Goal: Task Accomplishment & Management: Complete application form

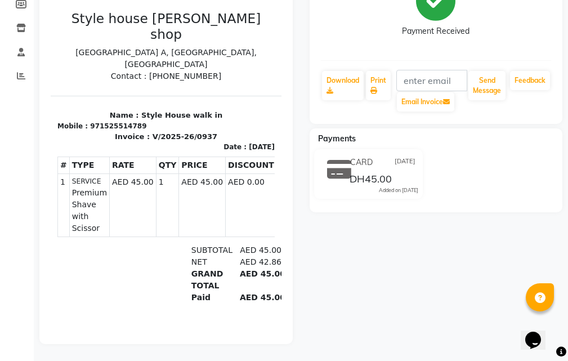
scroll to position [84, 0]
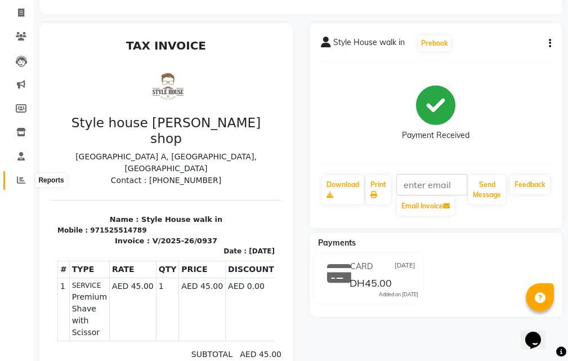
click at [25, 182] on span at bounding box center [21, 180] width 20 height 13
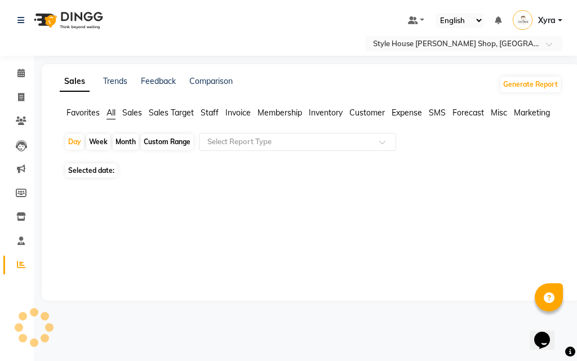
click at [25, 181] on li "Members" at bounding box center [17, 193] width 34 height 24
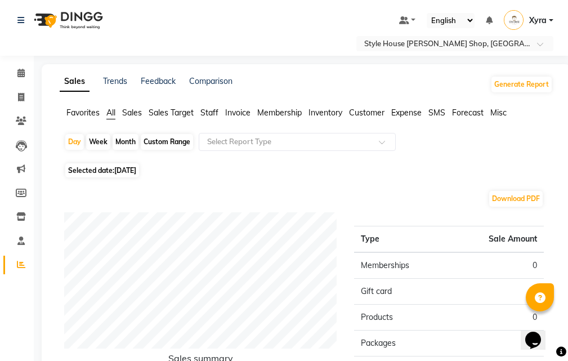
click at [136, 173] on span "[DATE]" at bounding box center [125, 170] width 22 height 8
select select "9"
select select "2025"
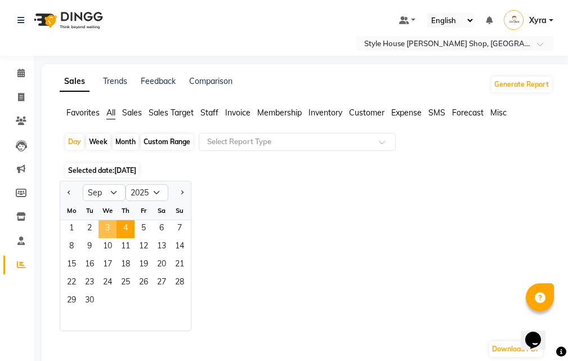
click at [110, 231] on span "3" at bounding box center [108, 229] width 18 height 18
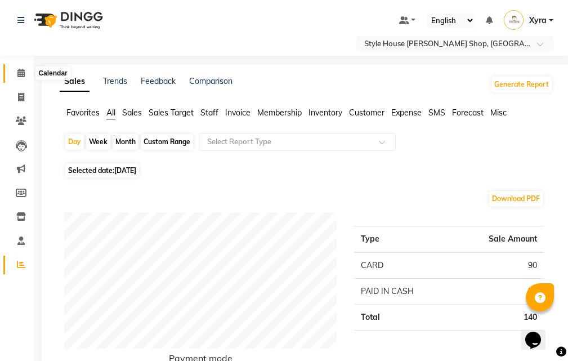
click at [27, 72] on span at bounding box center [21, 73] width 20 height 13
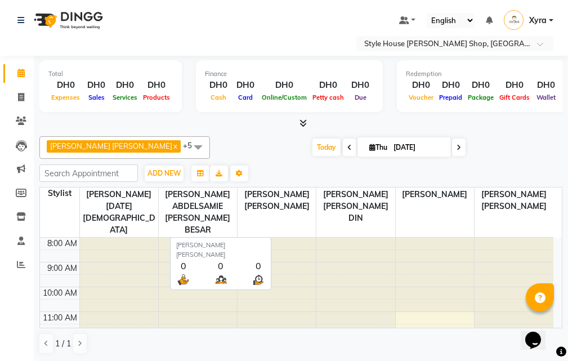
scroll to position [1, 0]
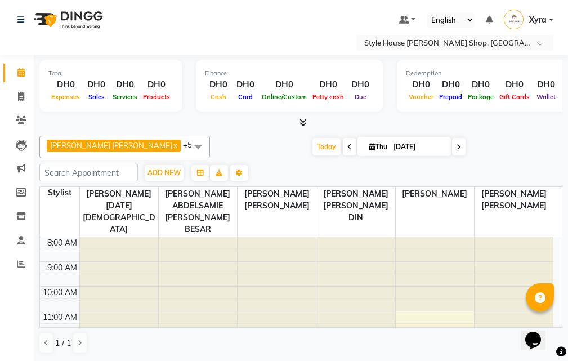
click at [461, 144] on icon at bounding box center [459, 147] width 5 height 7
type input "[DATE]"
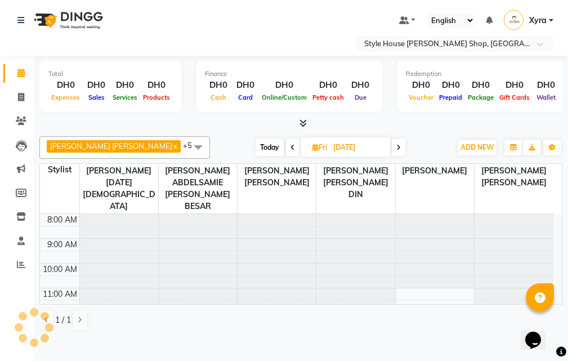
scroll to position [100, 0]
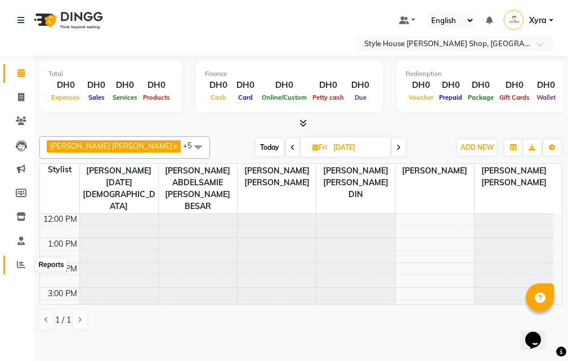
click at [19, 266] on icon at bounding box center [21, 264] width 8 height 8
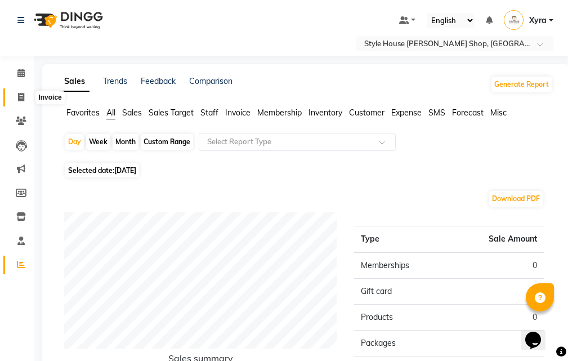
click at [19, 94] on icon at bounding box center [21, 97] width 6 height 8
select select "service"
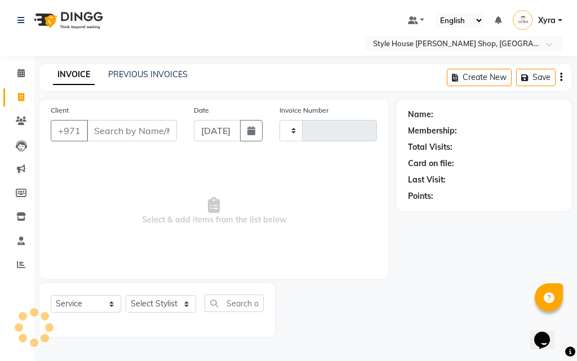
type input "0938"
select select "8421"
type input "525514789"
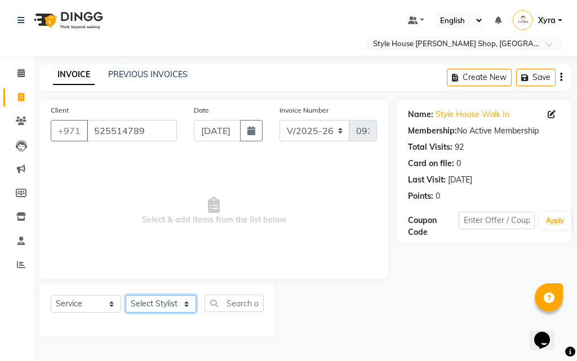
click at [177, 311] on select "Select Stylist [PERSON_NAME] ABDELHANIN [PERSON_NAME] [PERSON_NAME] [PERSON_NAM…" at bounding box center [161, 303] width 70 height 17
click at [126, 295] on select "Select Stylist [PERSON_NAME] ABDELHANIN [PERSON_NAME] [PERSON_NAME] [PERSON_NAM…" at bounding box center [161, 303] width 70 height 17
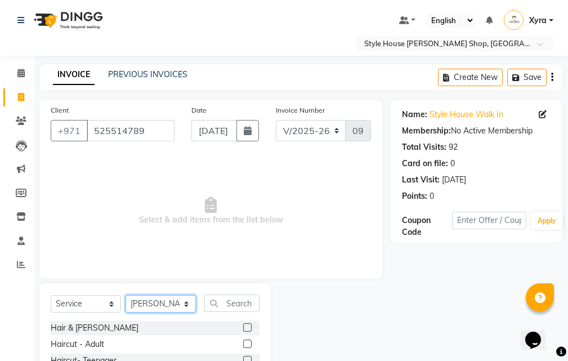
click at [183, 306] on select "Select Stylist [PERSON_NAME] ABDELHANIN [PERSON_NAME] [PERSON_NAME] [PERSON_NAM…" at bounding box center [161, 303] width 70 height 17
select select "86094"
click at [126, 295] on select "Select Stylist [PERSON_NAME] ABDELHANIN [PERSON_NAME] [PERSON_NAME] [PERSON_NAM…" at bounding box center [161, 303] width 70 height 17
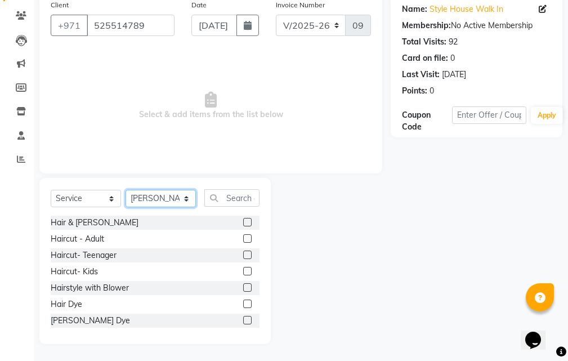
scroll to position [57, 0]
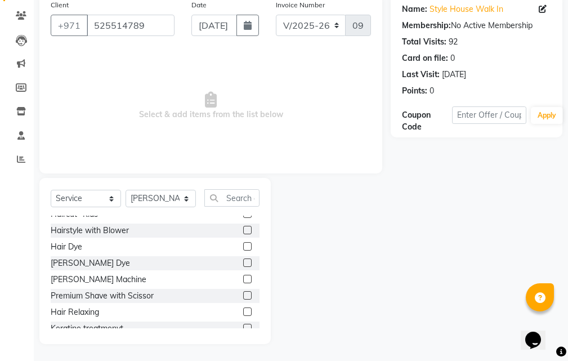
click at [243, 294] on label at bounding box center [247, 295] width 8 height 8
click at [243, 294] on input "checkbox" at bounding box center [246, 295] width 7 height 7
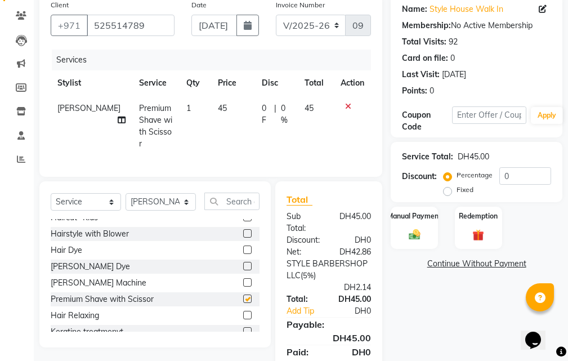
checkbox input "false"
click at [177, 198] on select "Select Stylist [PERSON_NAME] ABDELHANIN [PERSON_NAME] [PERSON_NAME] [PERSON_NAM…" at bounding box center [161, 201] width 70 height 17
select select "83273"
click at [126, 193] on select "Select Stylist [PERSON_NAME] ABDELHANIN [PERSON_NAME] [PERSON_NAME] [PERSON_NAM…" at bounding box center [161, 201] width 70 height 17
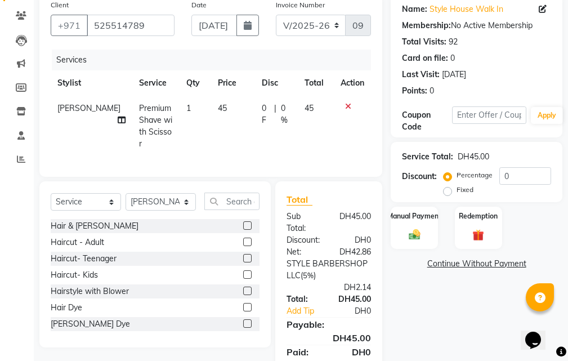
click at [243, 221] on label at bounding box center [247, 225] width 8 height 8
click at [243, 222] on input "checkbox" at bounding box center [246, 225] width 7 height 7
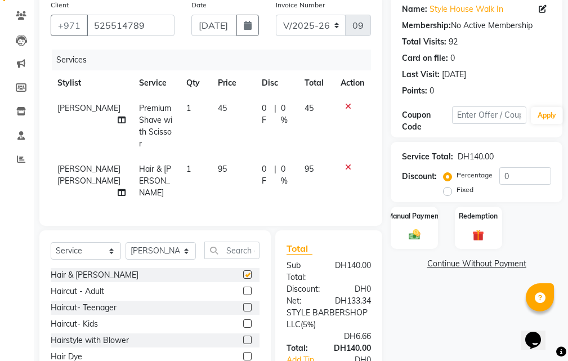
checkbox input "false"
click at [422, 237] on img at bounding box center [414, 235] width 19 height 14
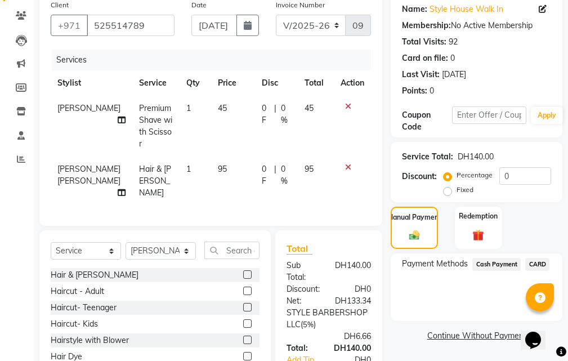
click at [538, 262] on span "CARD" at bounding box center [537, 264] width 24 height 13
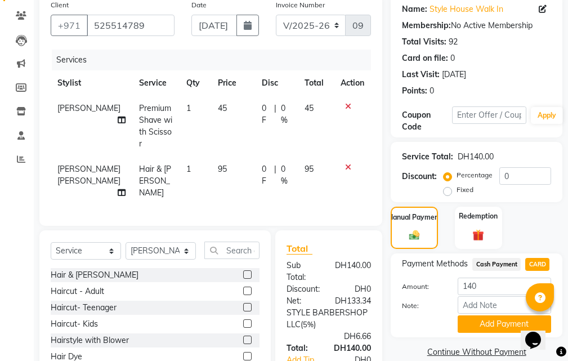
click at [483, 321] on button "Add Payment" at bounding box center [504, 323] width 93 height 17
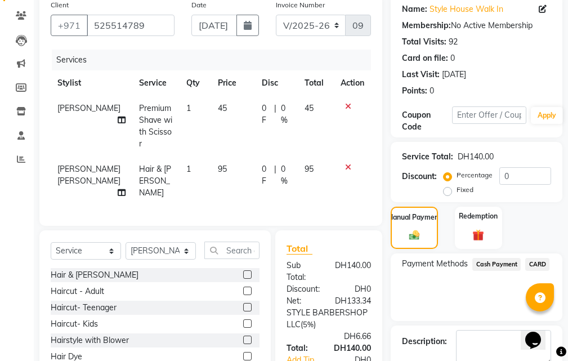
click at [481, 325] on div "Description:" at bounding box center [477, 347] width 172 height 44
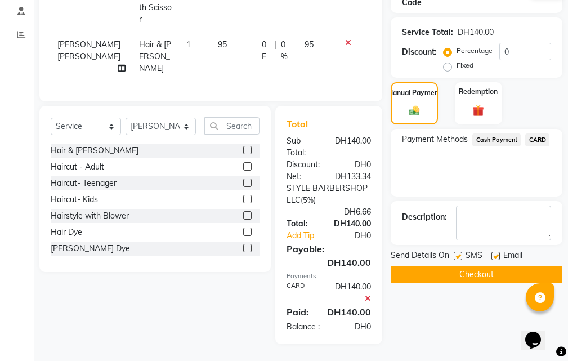
click at [534, 266] on button "Checkout" at bounding box center [477, 274] width 172 height 17
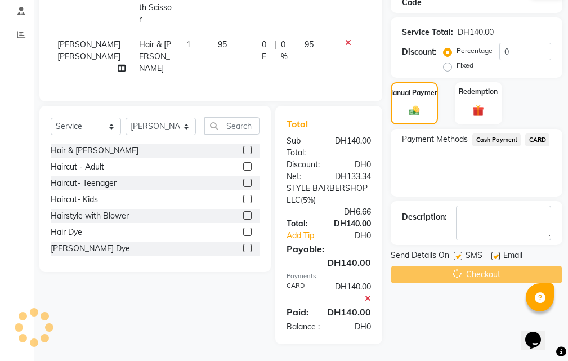
click at [534, 266] on div "Checkout" at bounding box center [477, 274] width 172 height 17
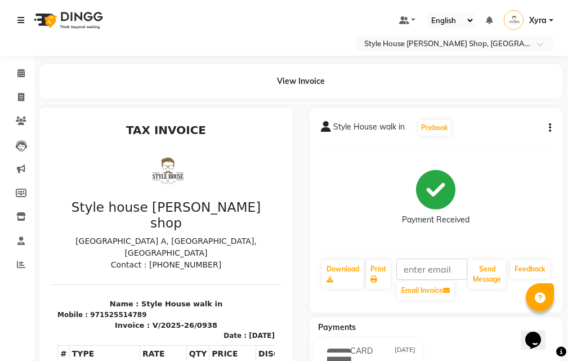
click at [22, 16] on icon at bounding box center [20, 20] width 7 height 8
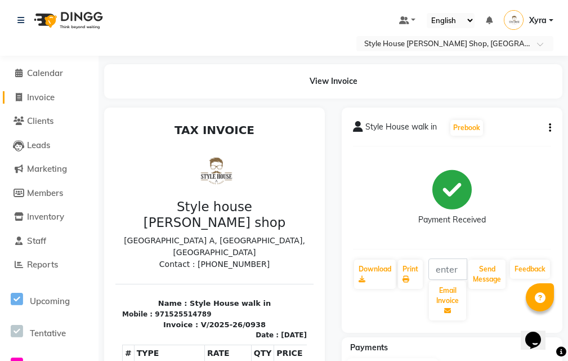
click at [55, 99] on span "Invoice" at bounding box center [41, 97] width 28 height 11
select select "service"
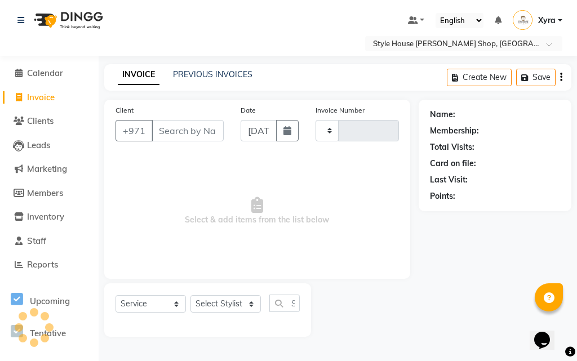
type input "0939"
select select "8421"
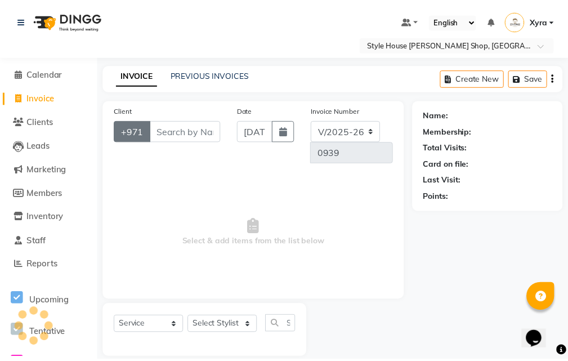
scroll to position [14, 0]
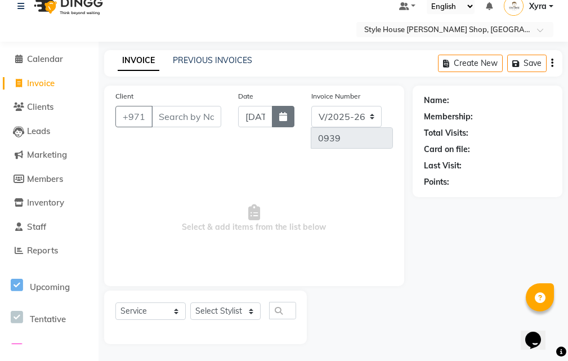
click at [274, 118] on button "button" at bounding box center [283, 116] width 23 height 21
select select "9"
select select "2025"
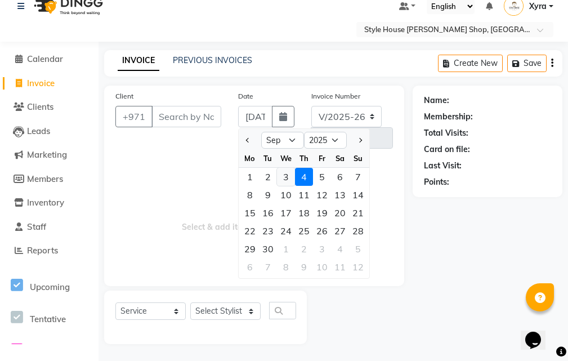
click at [285, 176] on div "3" at bounding box center [286, 177] width 18 height 18
type input "[DATE]"
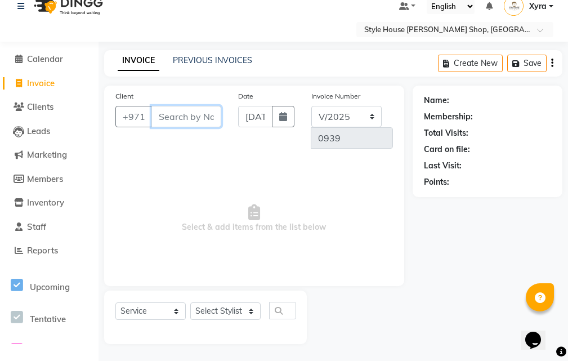
click at [186, 114] on input "Client" at bounding box center [186, 116] width 70 height 21
type input "525514789"
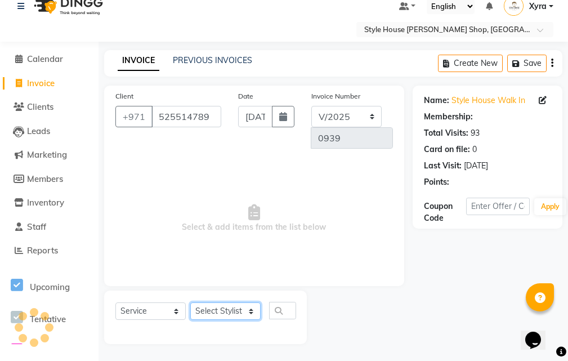
click at [243, 311] on select "Select Stylist [PERSON_NAME] ABDELHANIN [PERSON_NAME] [PERSON_NAME] [PERSON_NAM…" at bounding box center [225, 310] width 70 height 17
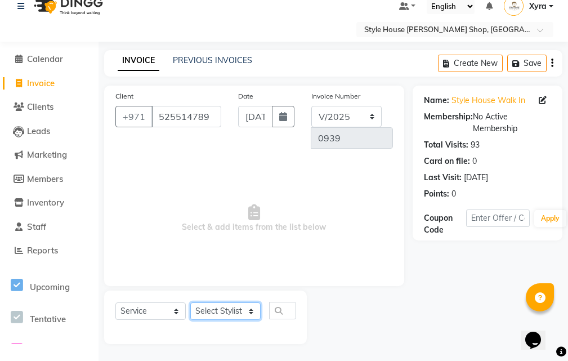
select select "83269"
click at [190, 302] on select "Select Stylist [PERSON_NAME] ABDELHANIN [PERSON_NAME] [PERSON_NAME] [PERSON_NAM…" at bounding box center [225, 310] width 70 height 17
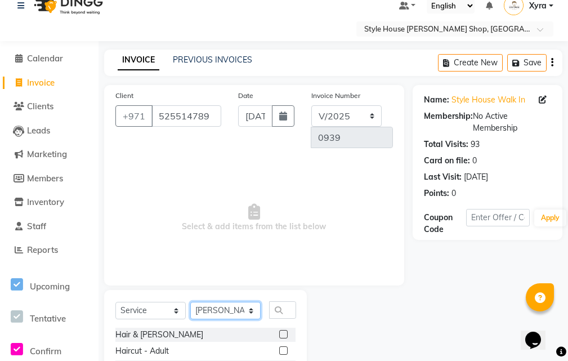
scroll to position [70, 0]
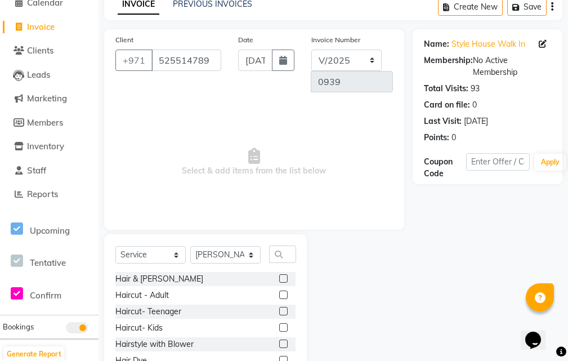
click at [279, 279] on label at bounding box center [283, 278] width 8 height 8
click at [279, 279] on input "checkbox" at bounding box center [282, 278] width 7 height 7
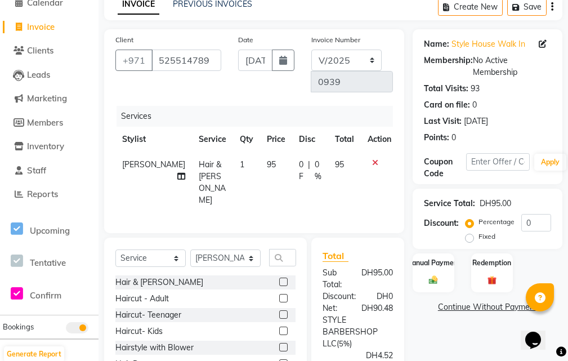
scroll to position [60, 0]
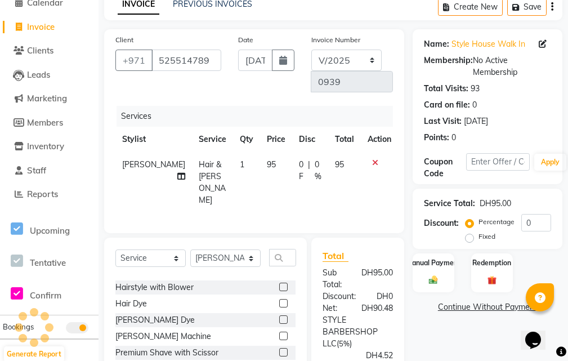
click at [298, 280] on div "Select Service Product Membership Package Voucher Prepaid Gift Card Select Styl…" at bounding box center [205, 321] width 203 height 166
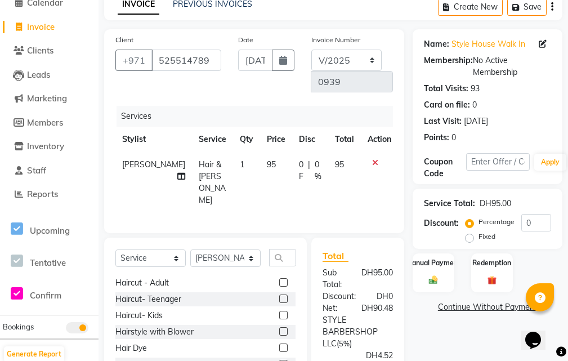
scroll to position [0, 0]
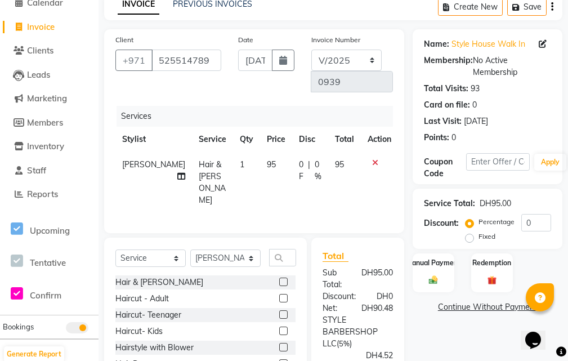
click at [279, 280] on label at bounding box center [283, 282] width 8 height 8
click at [279, 280] on input "checkbox" at bounding box center [282, 282] width 7 height 7
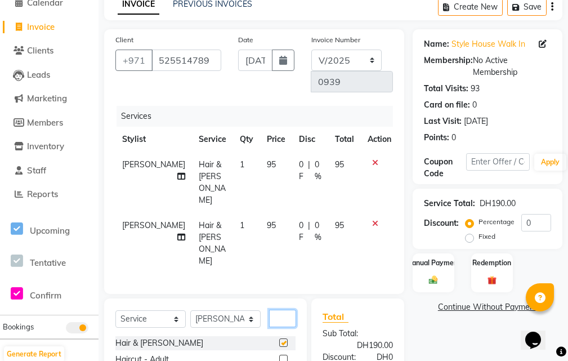
click at [274, 310] on input "text" at bounding box center [282, 318] width 27 height 17
click at [279, 338] on label at bounding box center [283, 342] width 8 height 8
click at [279, 340] on input "checkbox" at bounding box center [282, 343] width 7 height 7
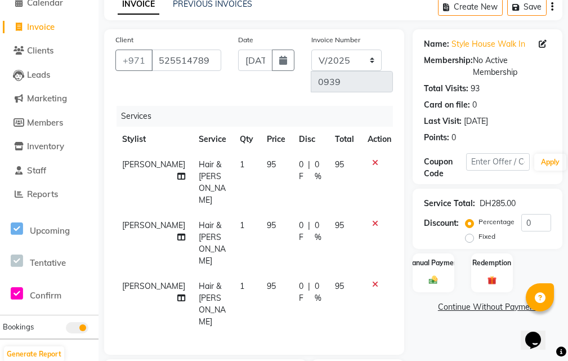
checkbox input "false"
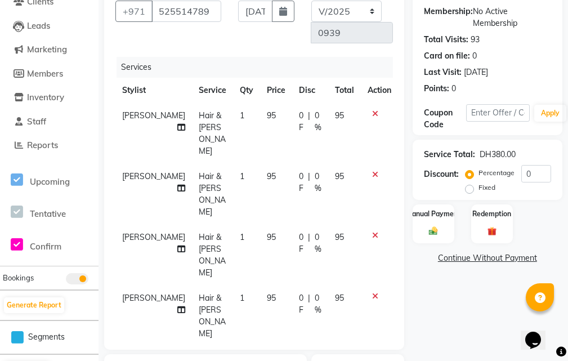
scroll to position [232, 0]
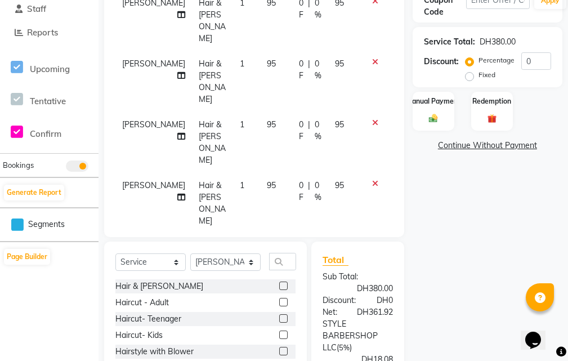
click at [279, 298] on label at bounding box center [283, 302] width 8 height 8
click at [279, 299] on input "checkbox" at bounding box center [282, 302] width 7 height 7
checkbox input "false"
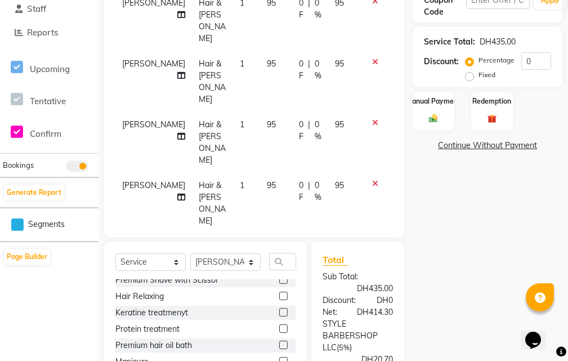
scroll to position [153, 0]
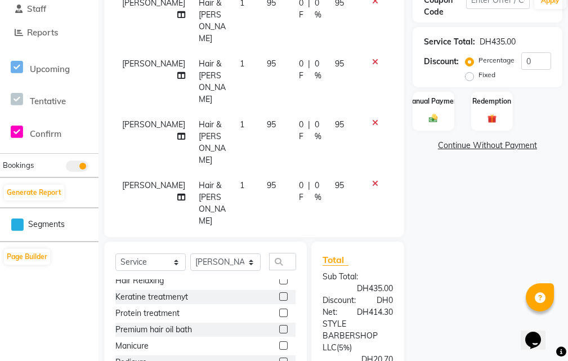
click at [284, 323] on div at bounding box center [287, 330] width 16 height 14
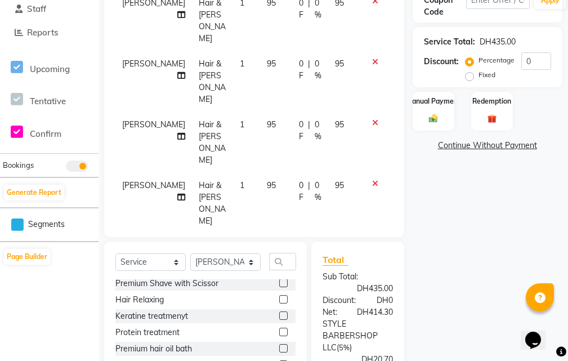
scroll to position [118, 0]
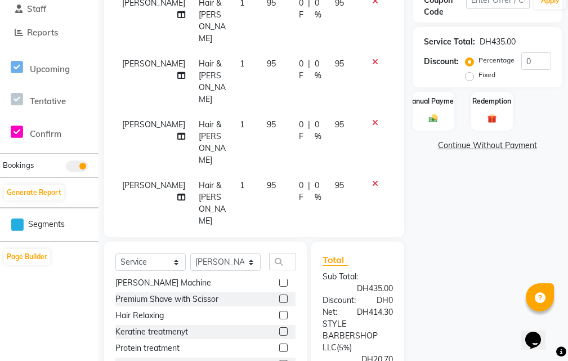
click at [279, 294] on label at bounding box center [283, 298] width 8 height 8
click at [279, 296] on input "checkbox" at bounding box center [282, 299] width 7 height 7
click at [279, 301] on label at bounding box center [283, 298] width 8 height 8
click at [279, 301] on input "checkbox" at bounding box center [282, 299] width 7 height 7
checkbox input "false"
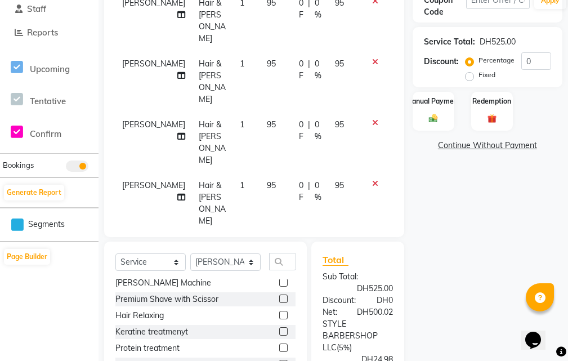
click at [372, 240] on icon at bounding box center [375, 244] width 6 height 8
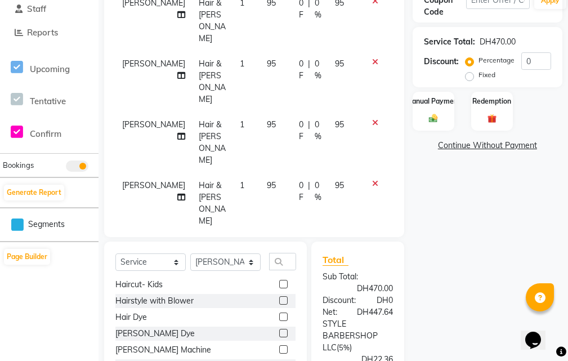
scroll to position [32, 0]
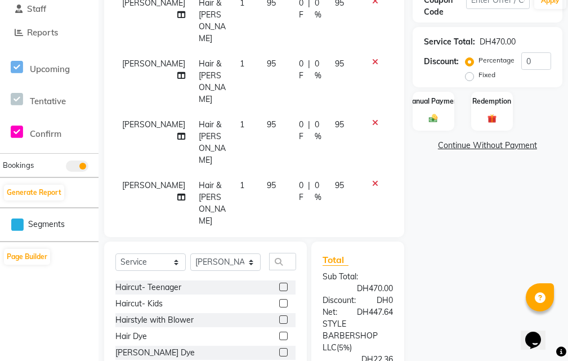
click at [279, 285] on label at bounding box center [283, 287] width 8 height 8
click at [279, 285] on input "checkbox" at bounding box center [282, 287] width 7 height 7
checkbox input "false"
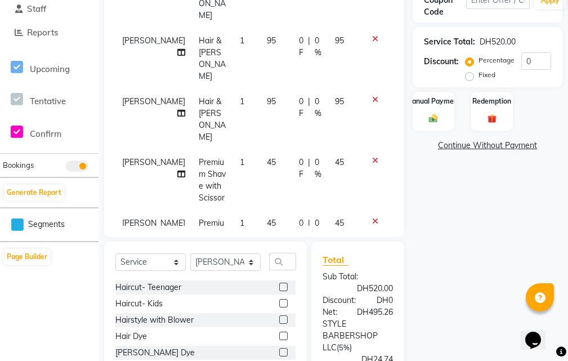
scroll to position [101, 0]
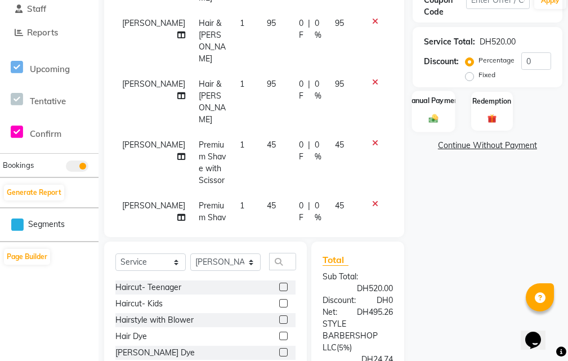
click at [436, 122] on img at bounding box center [433, 118] width 15 height 11
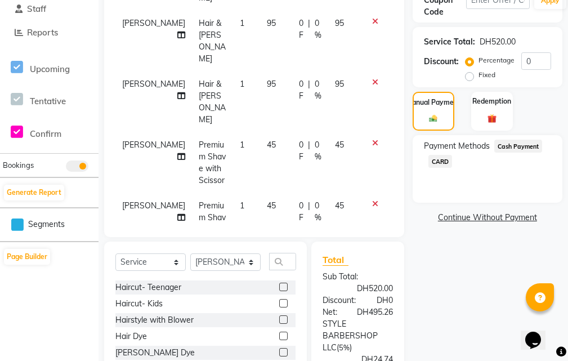
click at [438, 166] on span "CARD" at bounding box center [441, 161] width 24 height 13
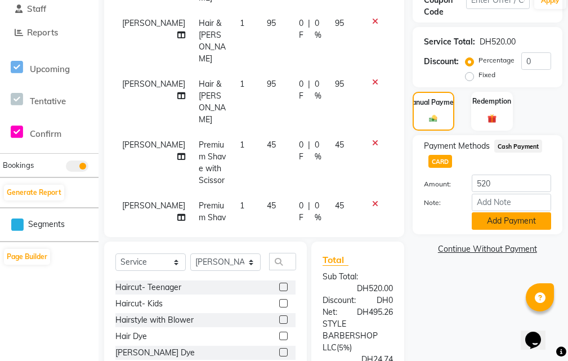
click at [487, 222] on button "Add Payment" at bounding box center [511, 220] width 79 height 17
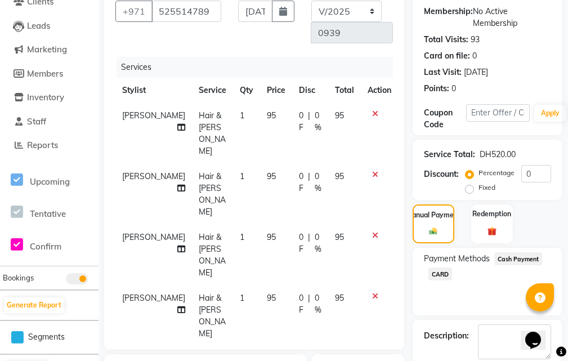
scroll to position [288, 0]
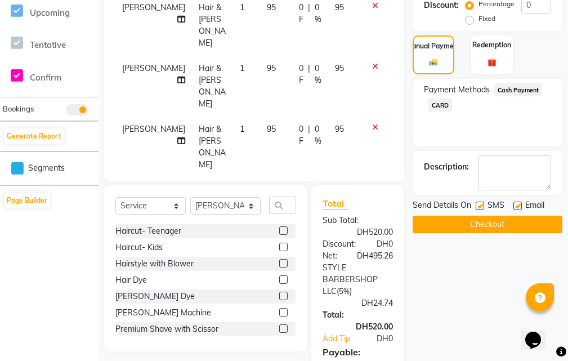
click at [478, 227] on button "Checkout" at bounding box center [488, 224] width 150 height 17
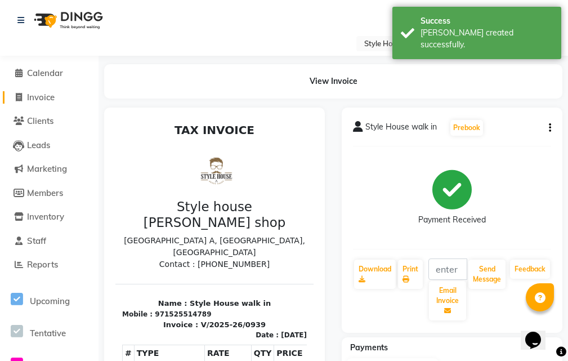
click at [57, 99] on link "Invoice" at bounding box center [49, 97] width 93 height 13
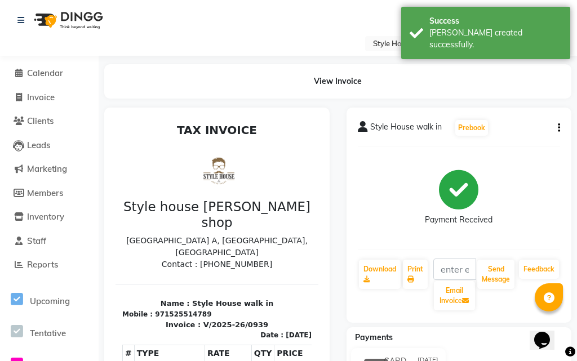
select select "service"
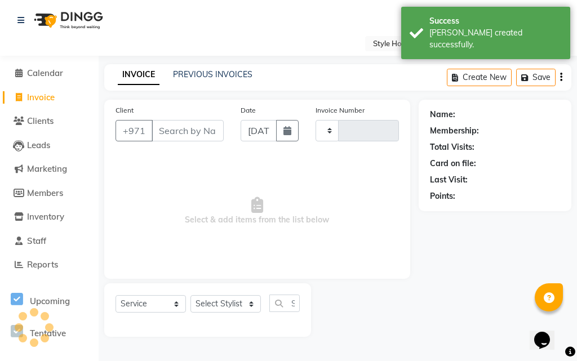
type input "0940"
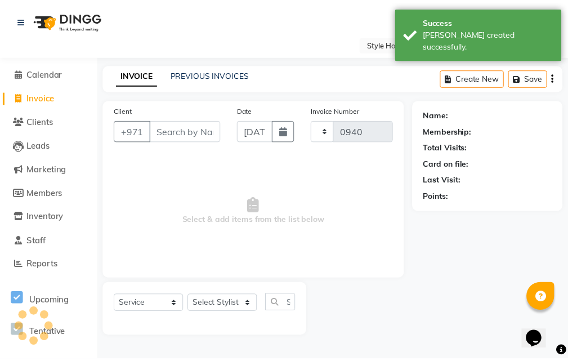
scroll to position [14, 0]
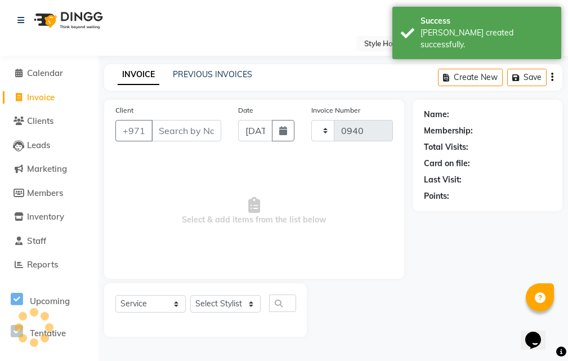
select select "8421"
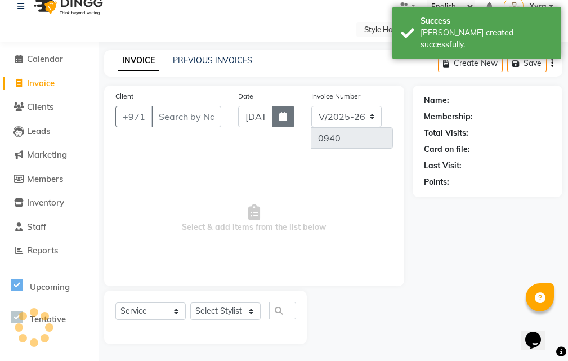
click at [283, 122] on button "button" at bounding box center [283, 116] width 23 height 21
select select "9"
select select "2025"
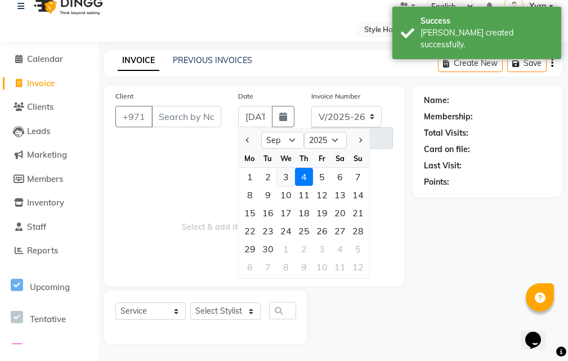
click at [282, 178] on div "3" at bounding box center [286, 177] width 18 height 18
type input "[DATE]"
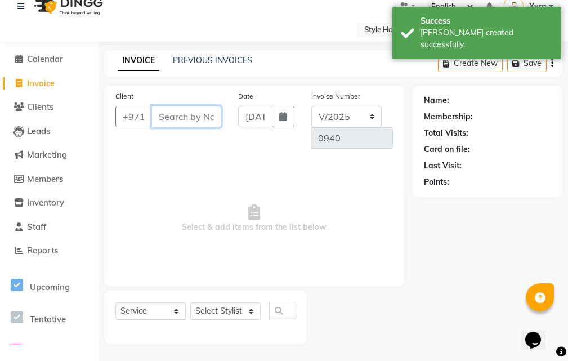
click at [186, 116] on input "Client" at bounding box center [186, 116] width 70 height 21
type input "525514789"
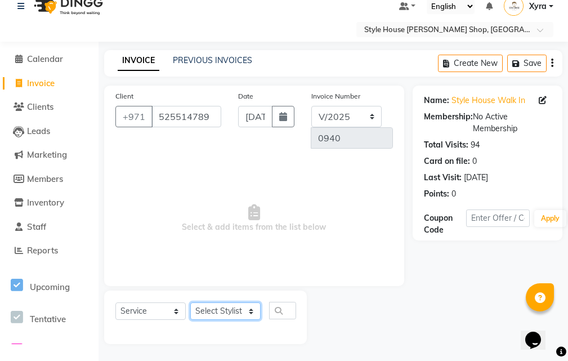
click at [247, 311] on select "Select Stylist [PERSON_NAME] ABDELHANIN [PERSON_NAME] [PERSON_NAME] [PERSON_NAM…" at bounding box center [225, 310] width 70 height 17
select select "83273"
click at [190, 302] on select "Select Stylist [PERSON_NAME] ABDELHANIN [PERSON_NAME] [PERSON_NAME] [PERSON_NAM…" at bounding box center [225, 310] width 70 height 17
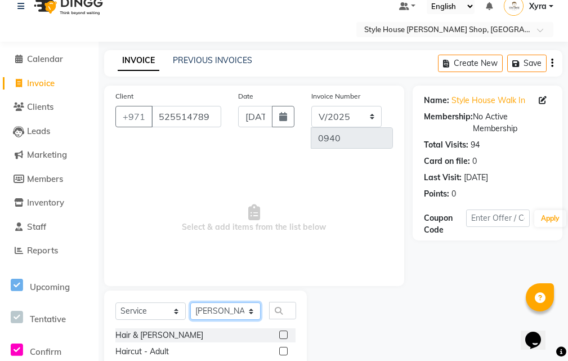
scroll to position [127, 0]
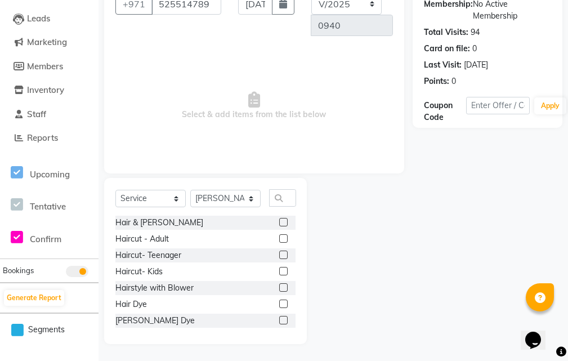
click at [279, 217] on div at bounding box center [287, 223] width 16 height 14
click at [279, 225] on label at bounding box center [283, 222] width 8 height 8
click at [279, 225] on input "checkbox" at bounding box center [282, 222] width 7 height 7
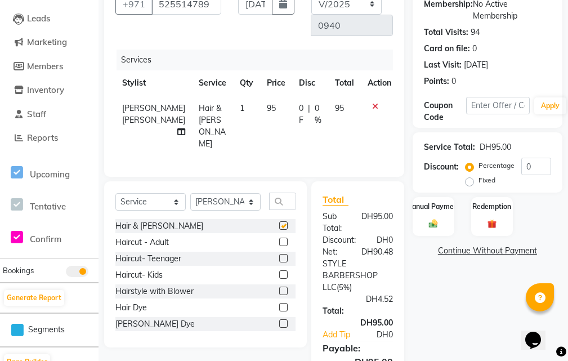
checkbox input "false"
click at [279, 246] on label at bounding box center [283, 242] width 8 height 8
click at [279, 246] on input "checkbox" at bounding box center [282, 242] width 7 height 7
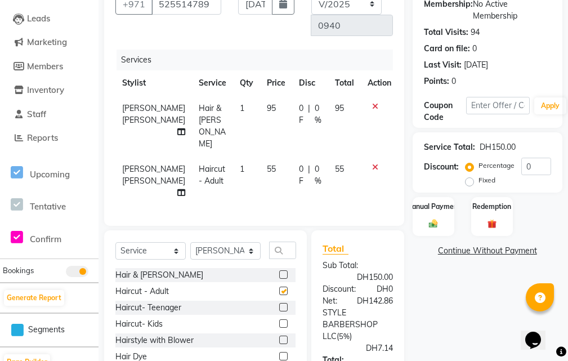
checkbox input "false"
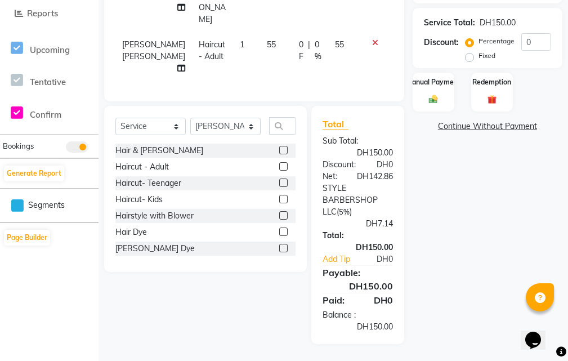
click at [279, 158] on div at bounding box center [287, 151] width 16 height 14
click at [280, 158] on div at bounding box center [287, 151] width 16 height 14
click at [279, 154] on label at bounding box center [283, 150] width 8 height 8
click at [279, 154] on input "checkbox" at bounding box center [282, 150] width 7 height 7
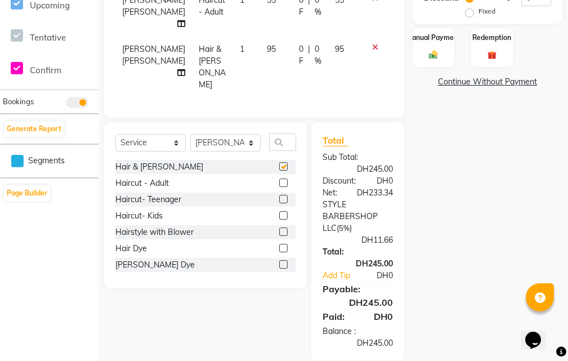
checkbox input "false"
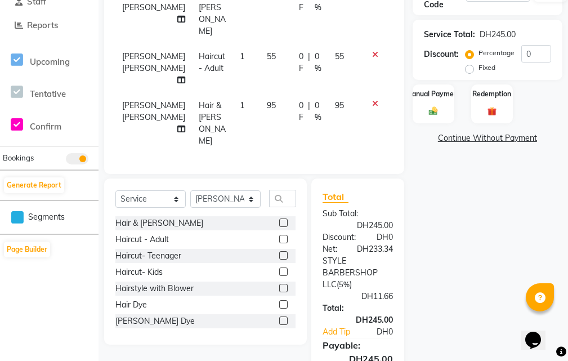
click at [372, 59] on icon at bounding box center [375, 55] width 6 height 8
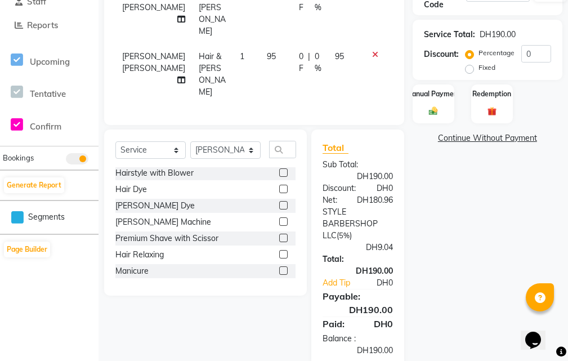
scroll to position [118, 0]
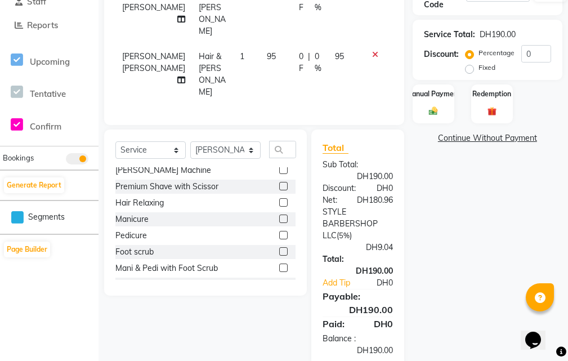
click at [279, 190] on label at bounding box center [283, 186] width 8 height 8
click at [279, 190] on input "checkbox" at bounding box center [282, 186] width 7 height 7
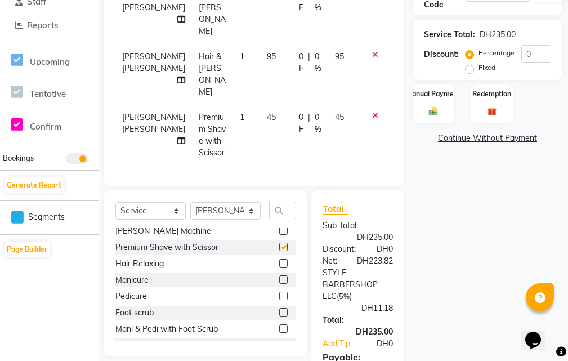
checkbox input "false"
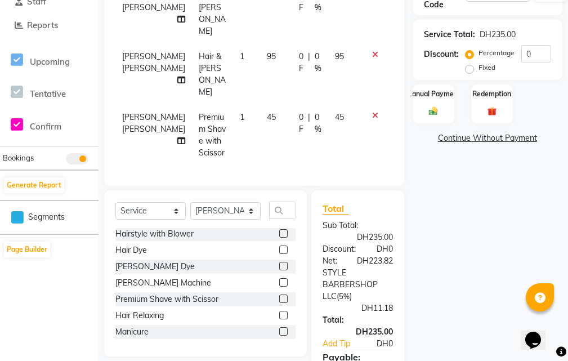
scroll to position [52, 0]
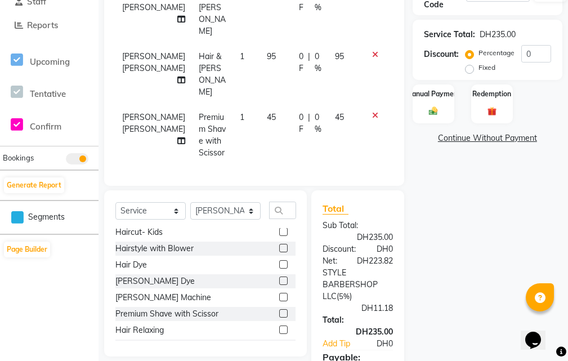
click at [284, 300] on div "Hair & [PERSON_NAME] Haircut - Adult Haircut- Teenager Haircut- Kids Hairstyle …" at bounding box center [205, 284] width 180 height 113
click at [279, 236] on label at bounding box center [283, 231] width 8 height 8
click at [279, 236] on input "checkbox" at bounding box center [282, 232] width 7 height 7
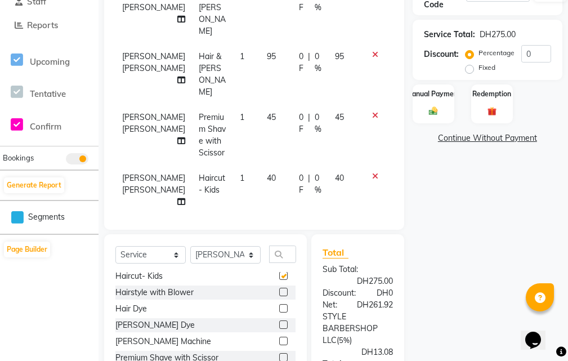
checkbox input "false"
click at [372, 59] on icon at bounding box center [375, 55] width 6 height 8
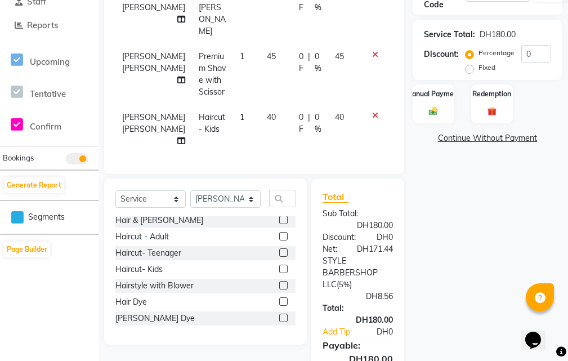
scroll to position [0, 0]
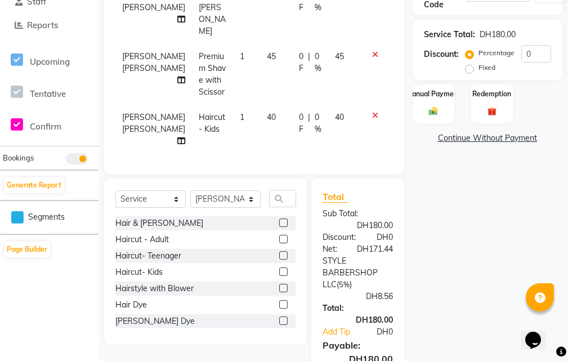
click at [279, 243] on label at bounding box center [283, 239] width 8 height 8
click at [279, 243] on input "checkbox" at bounding box center [282, 239] width 7 height 7
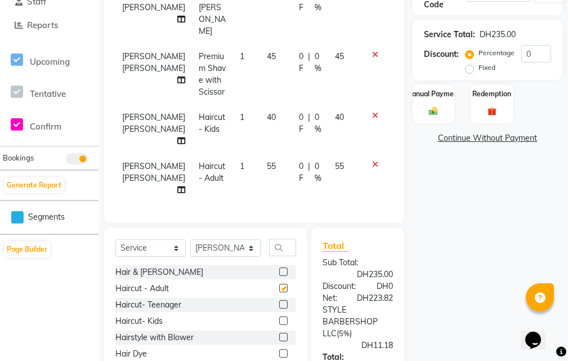
checkbox input "false"
click at [279, 276] on label at bounding box center [283, 271] width 8 height 8
click at [279, 276] on input "checkbox" at bounding box center [282, 272] width 7 height 7
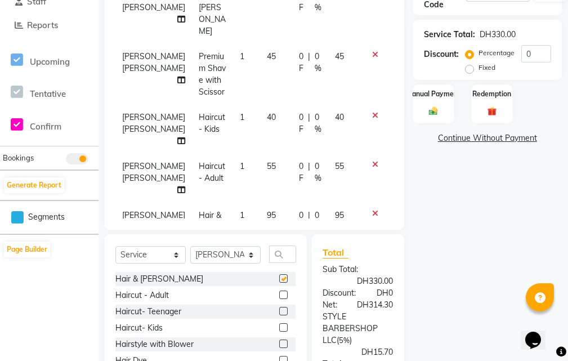
checkbox input "false"
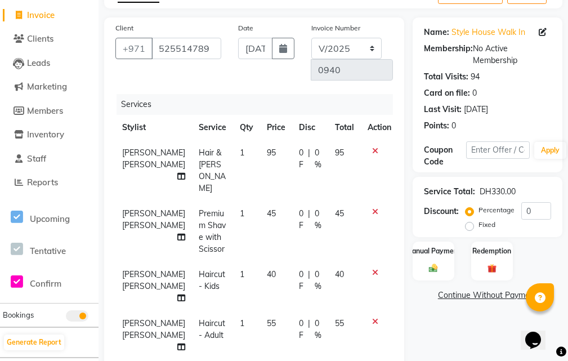
scroll to position [14, 0]
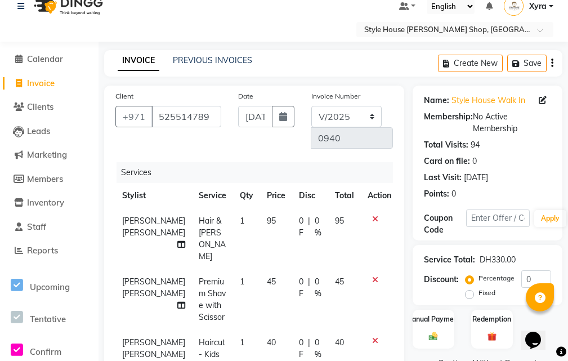
click at [372, 284] on icon at bounding box center [375, 280] width 6 height 8
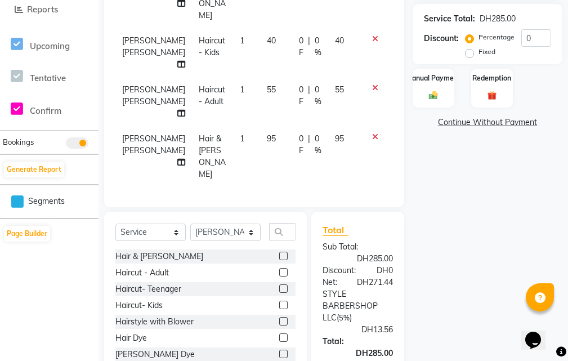
scroll to position [0, 0]
click at [372, 43] on icon at bounding box center [375, 39] width 6 height 8
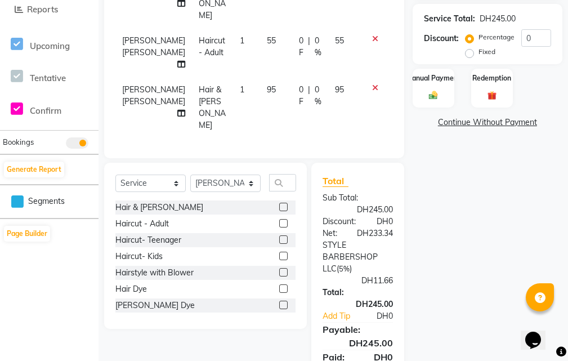
scroll to position [30, 0]
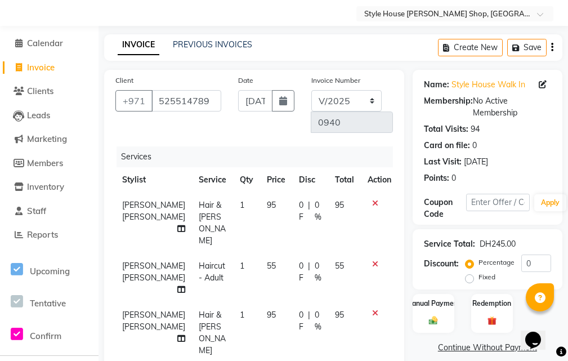
click at [372, 206] on icon at bounding box center [375, 203] width 6 height 8
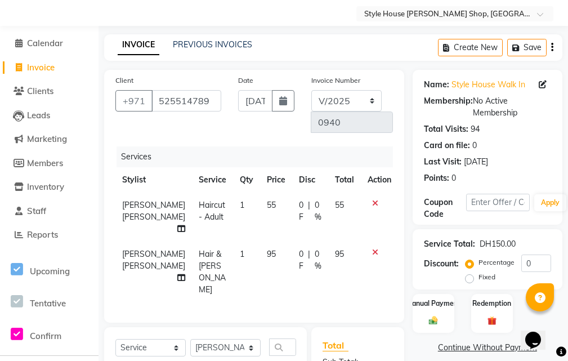
scroll to position [255, 0]
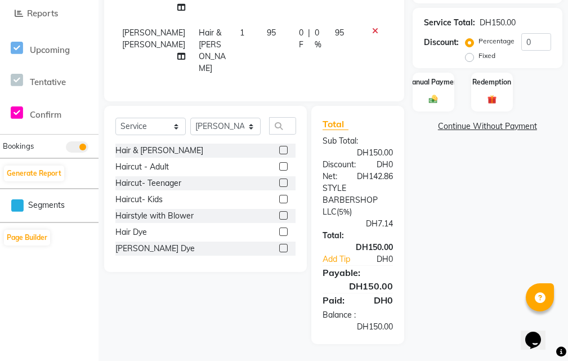
click at [279, 171] on label at bounding box center [283, 166] width 8 height 8
click at [279, 171] on input "checkbox" at bounding box center [282, 166] width 7 height 7
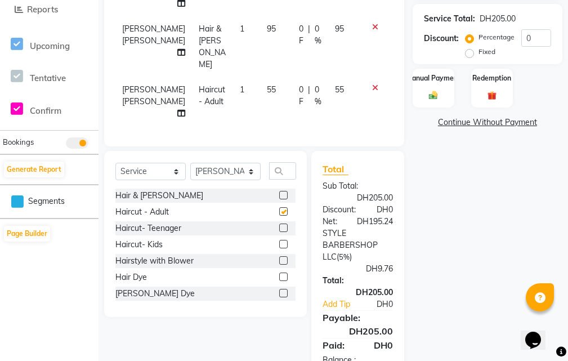
checkbox input "false"
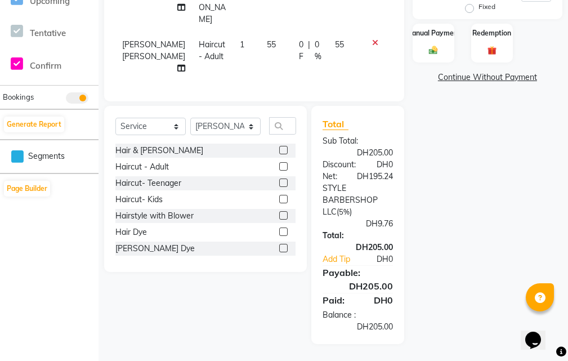
click at [279, 180] on label at bounding box center [283, 183] width 8 height 8
click at [279, 180] on input "checkbox" at bounding box center [282, 183] width 7 height 7
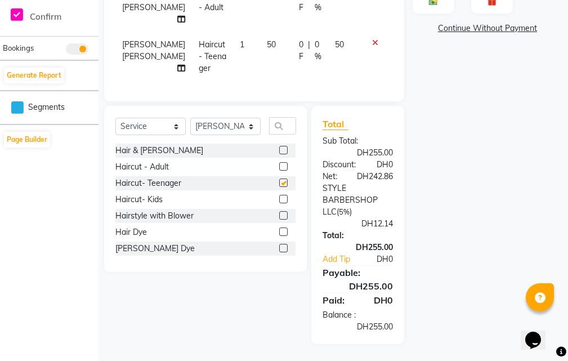
checkbox input "false"
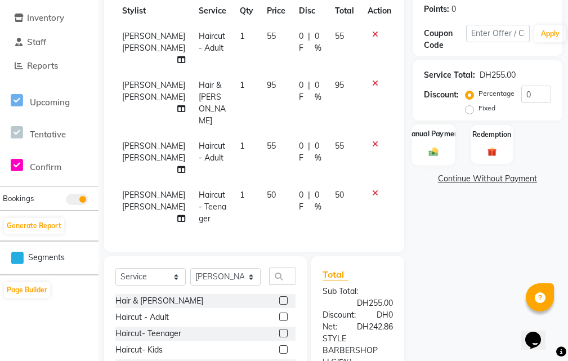
click at [440, 146] on div "Manual Payment" at bounding box center [433, 144] width 43 height 41
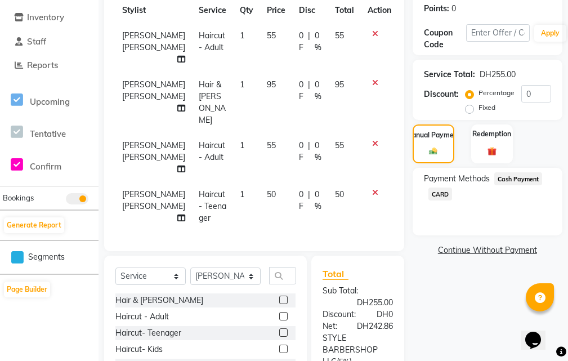
scroll to position [311, 0]
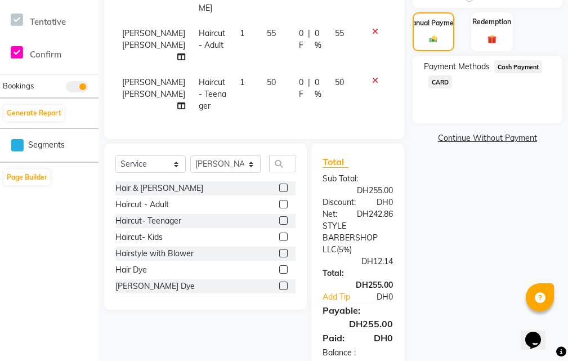
click at [439, 86] on span "CARD" at bounding box center [441, 81] width 24 height 13
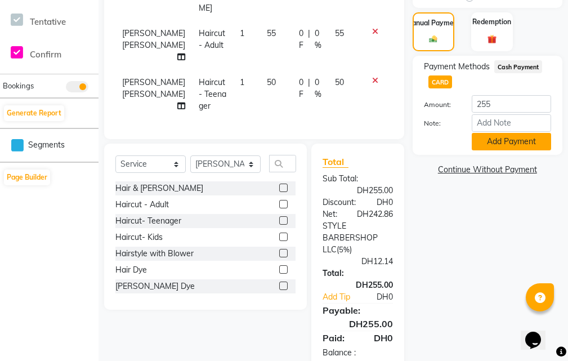
click at [489, 137] on button "Add Payment" at bounding box center [511, 141] width 79 height 17
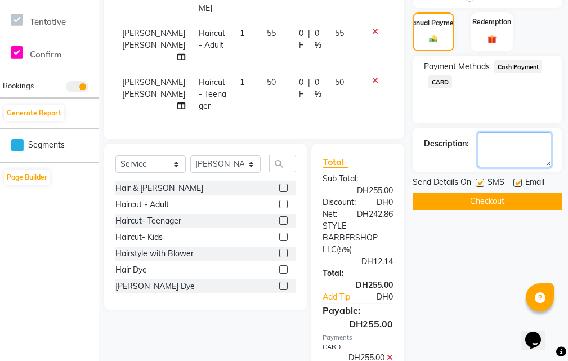
click at [489, 137] on textarea at bounding box center [514, 149] width 73 height 35
click at [461, 195] on button "Checkout" at bounding box center [488, 201] width 150 height 17
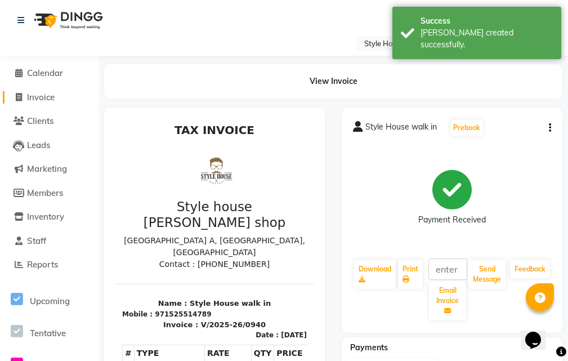
click at [53, 99] on span "Invoice" at bounding box center [41, 97] width 28 height 11
select select "service"
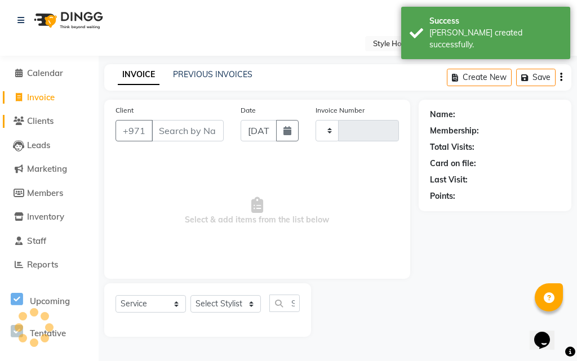
type input "0941"
select select "8421"
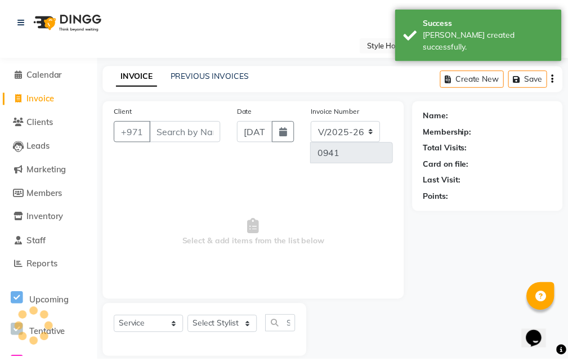
scroll to position [14, 0]
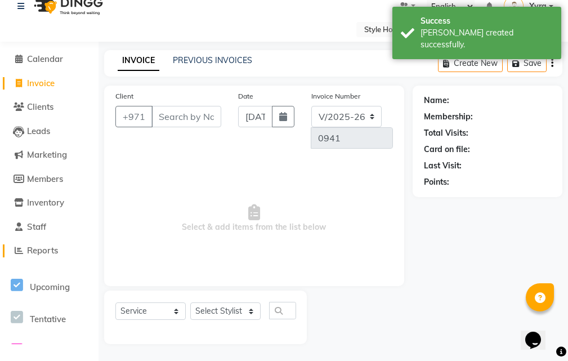
click at [59, 256] on link "Reports" at bounding box center [49, 250] width 93 height 13
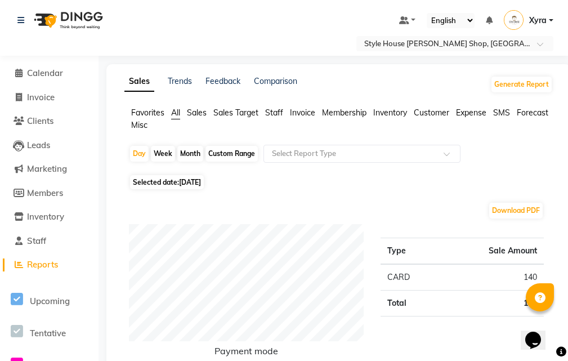
click at [150, 181] on span "Selected date: [DATE]" at bounding box center [167, 182] width 74 height 14
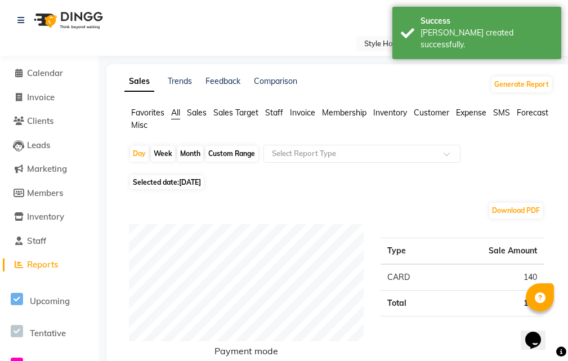
select select "9"
select select "2025"
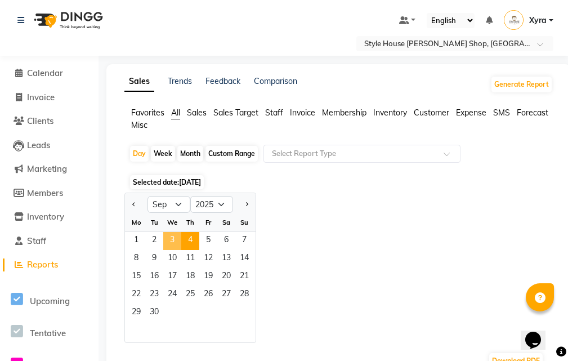
click at [177, 242] on span "3" at bounding box center [172, 241] width 18 height 18
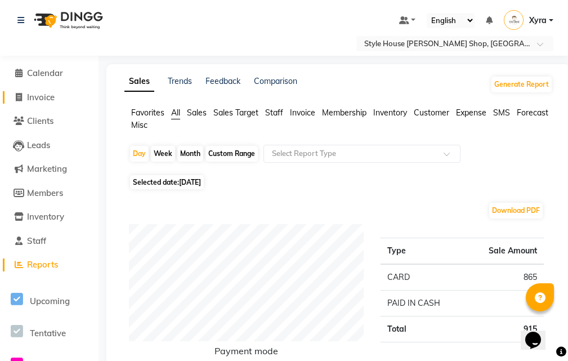
click at [33, 97] on span "Invoice" at bounding box center [41, 97] width 28 height 11
select select "service"
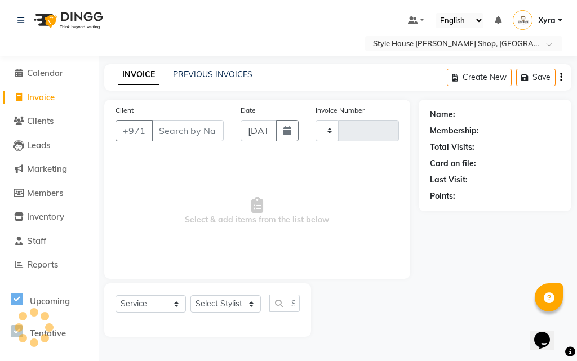
type input "0941"
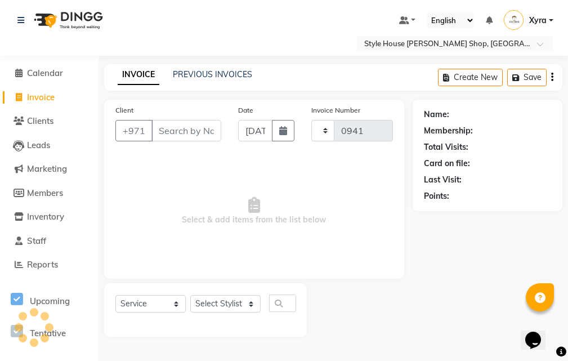
scroll to position [14, 0]
select select "8421"
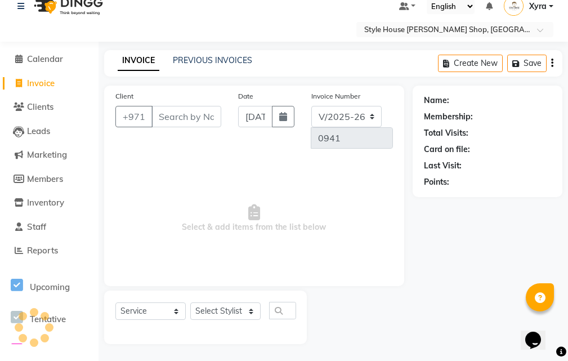
drag, startPoint x: 278, startPoint y: 124, endPoint x: 270, endPoint y: 124, distance: 7.9
click at [278, 124] on button "button" at bounding box center [283, 116] width 23 height 21
select select "9"
select select "2025"
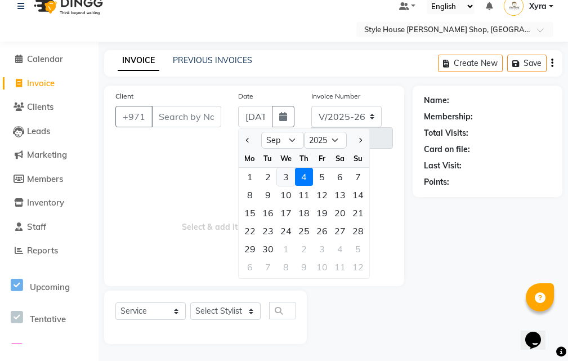
click at [282, 179] on div "3" at bounding box center [286, 177] width 18 height 18
type input "[DATE]"
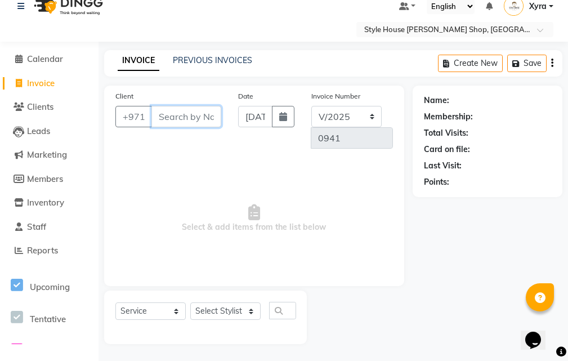
click at [190, 121] on input "Client" at bounding box center [186, 116] width 70 height 21
type input "525514789"
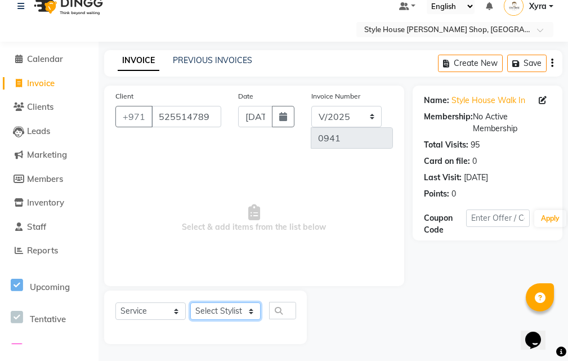
click at [241, 312] on select "Select Stylist [PERSON_NAME] ABDELHANIN [PERSON_NAME] [PERSON_NAME] [PERSON_NAM…" at bounding box center [225, 310] width 70 height 17
select select "83268"
click at [190, 302] on select "Select Stylist [PERSON_NAME] ABDELHANIN [PERSON_NAME] [PERSON_NAME] [PERSON_NAM…" at bounding box center [225, 310] width 70 height 17
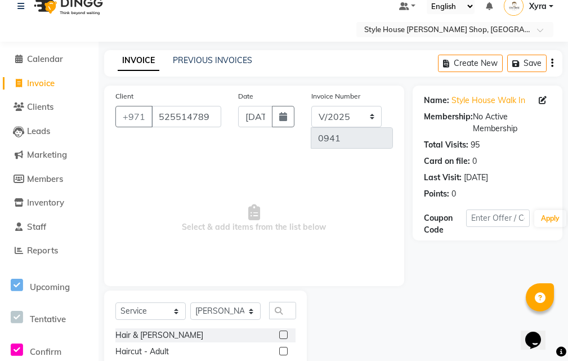
click at [279, 334] on label at bounding box center [283, 335] width 8 height 8
click at [279, 334] on input "checkbox" at bounding box center [282, 335] width 7 height 7
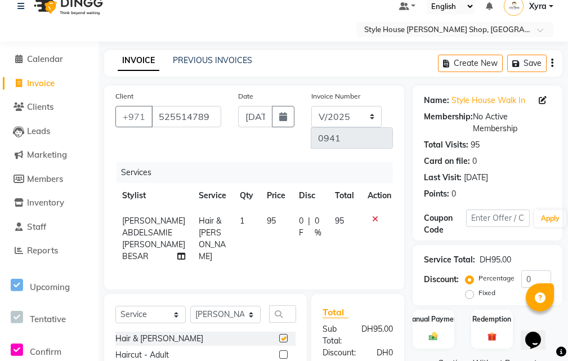
checkbox input "false"
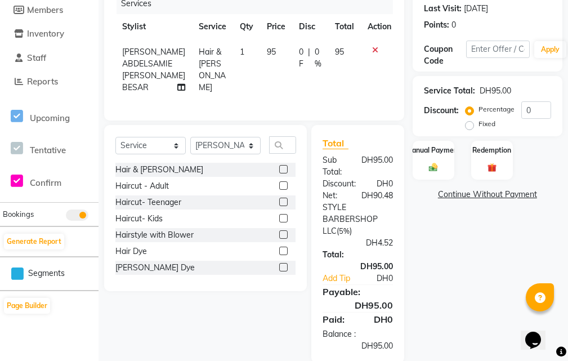
click at [279, 190] on label at bounding box center [283, 185] width 8 height 8
click at [279, 190] on input "checkbox" at bounding box center [282, 185] width 7 height 7
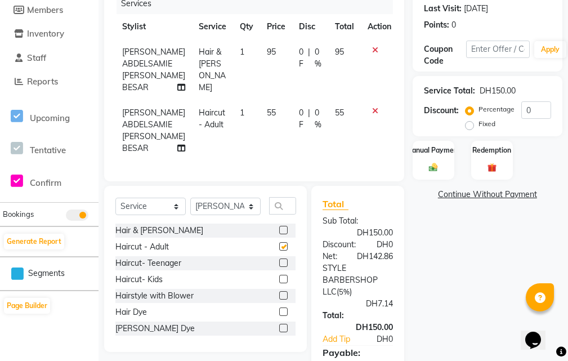
checkbox input "false"
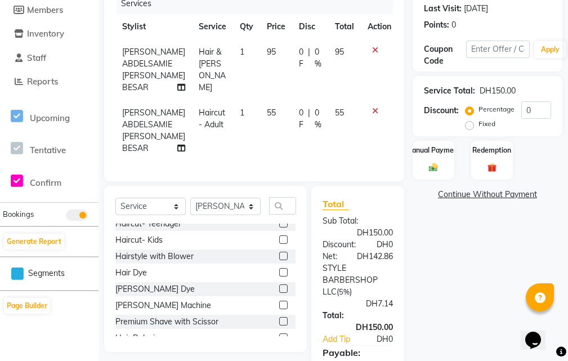
scroll to position [113, 0]
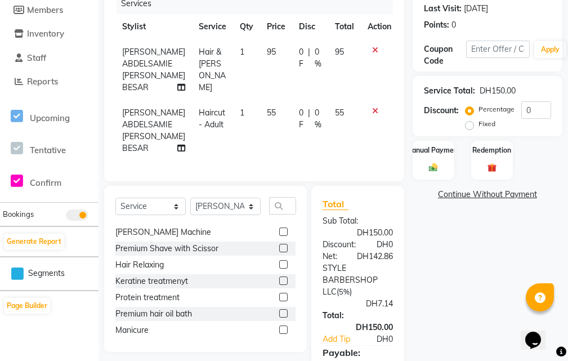
click at [279, 252] on label at bounding box center [283, 248] width 8 height 8
click at [279, 252] on input "checkbox" at bounding box center [282, 248] width 7 height 7
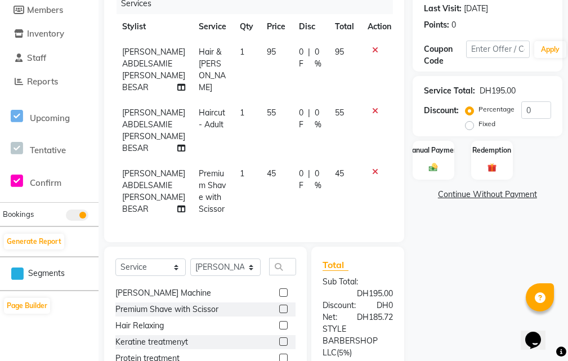
click at [372, 109] on icon at bounding box center [375, 111] width 6 height 8
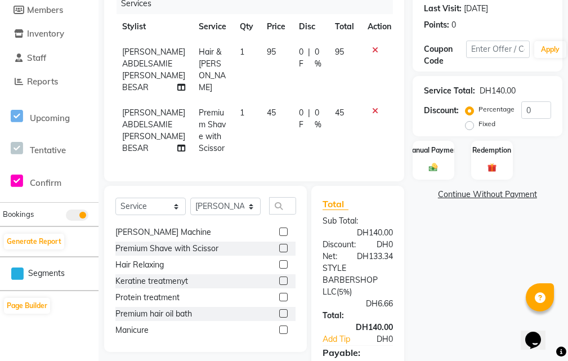
click at [279, 252] on label at bounding box center [283, 248] width 8 height 8
click at [279, 252] on input "checkbox" at bounding box center [282, 248] width 7 height 7
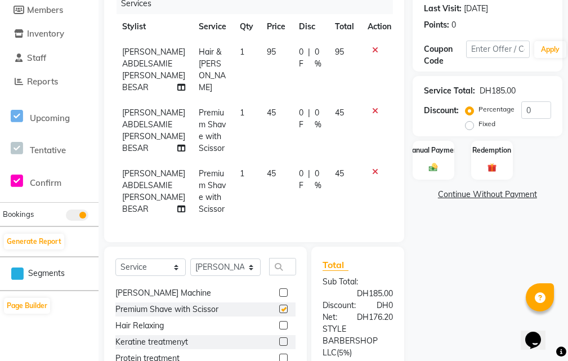
checkbox input "false"
click at [438, 164] on img at bounding box center [433, 167] width 15 height 11
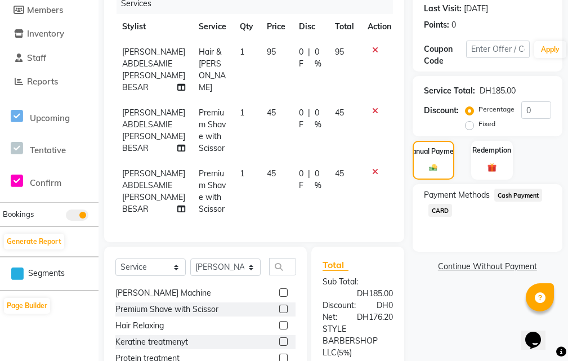
scroll to position [296, 0]
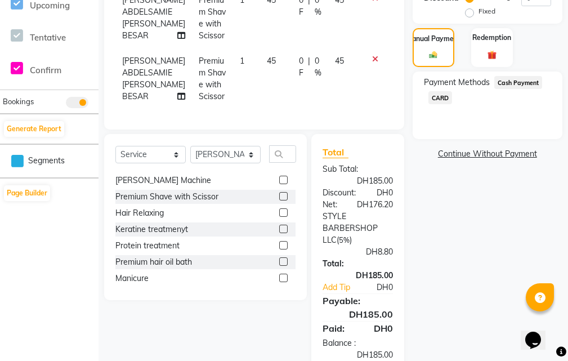
click at [436, 100] on span "CARD" at bounding box center [441, 97] width 24 height 13
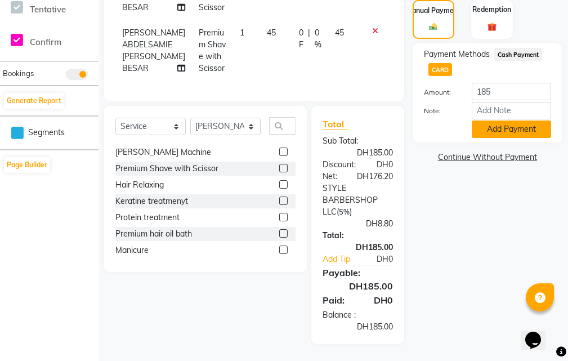
click at [509, 127] on button "Add Payment" at bounding box center [511, 129] width 79 height 17
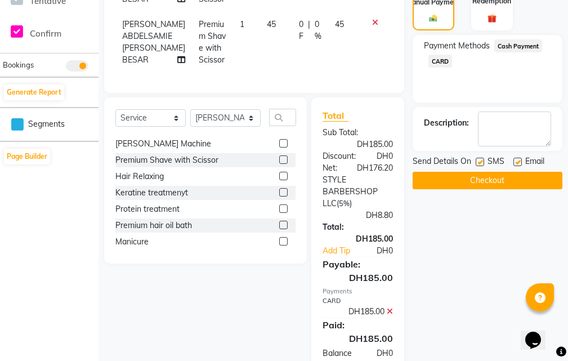
scroll to position [379, 0]
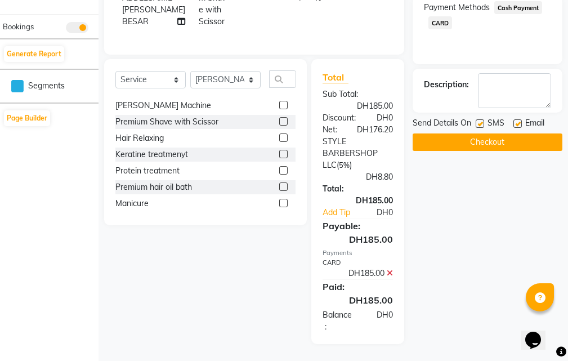
click at [506, 135] on button "Checkout" at bounding box center [488, 141] width 150 height 17
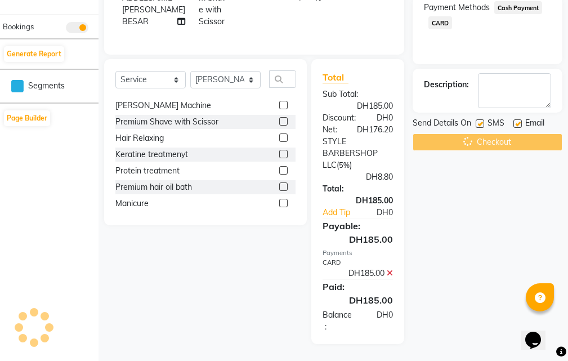
click at [506, 135] on div "Checkout" at bounding box center [488, 141] width 150 height 17
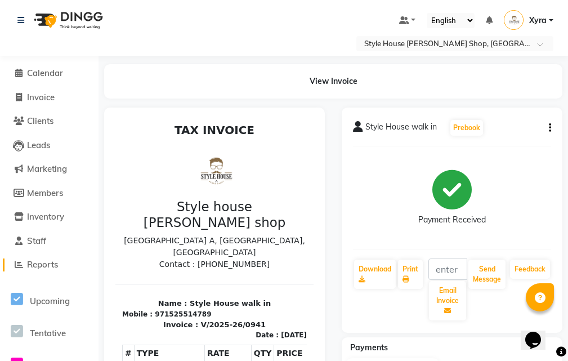
click at [63, 266] on link "Reports" at bounding box center [49, 264] width 93 height 13
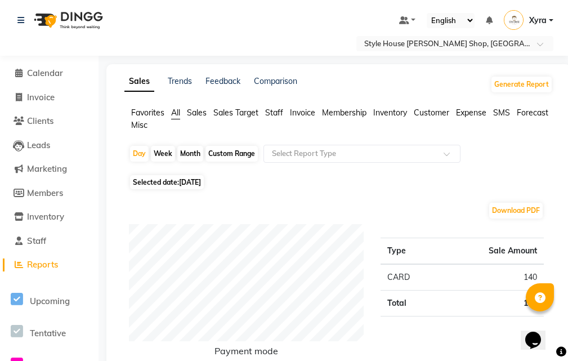
click at [196, 183] on span "[DATE]" at bounding box center [190, 182] width 22 height 8
select select "9"
select select "2025"
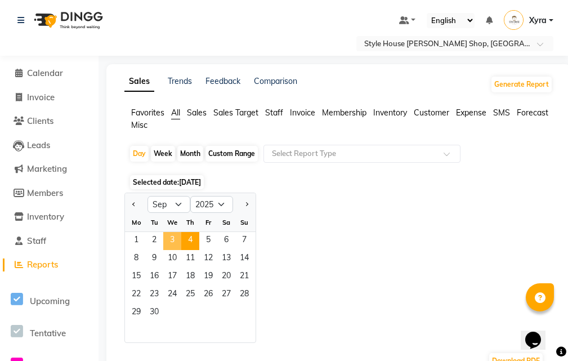
click at [170, 244] on span "3" at bounding box center [172, 241] width 18 height 18
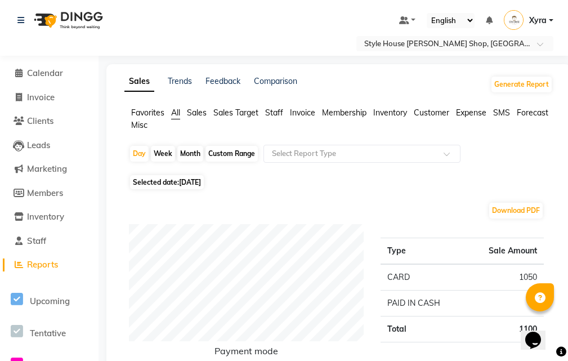
click at [52, 265] on span "Reports" at bounding box center [42, 264] width 31 height 11
click at [60, 117] on link "Clients" at bounding box center [49, 121] width 93 height 13
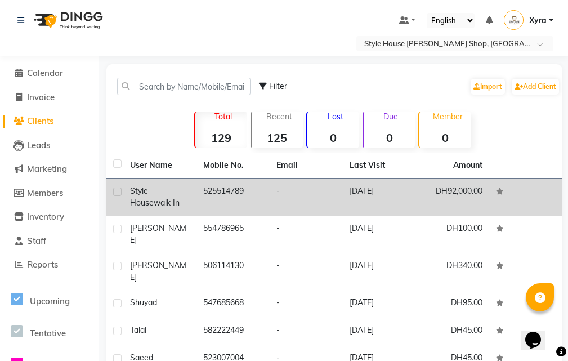
click at [383, 190] on td "[DATE]" at bounding box center [379, 197] width 73 height 37
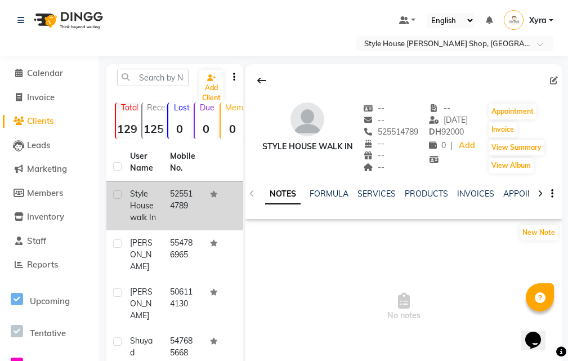
scroll to position [56, 0]
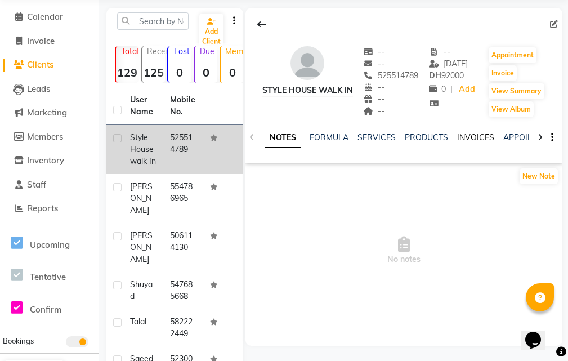
click at [466, 140] on link "INVOICES" at bounding box center [475, 137] width 37 height 10
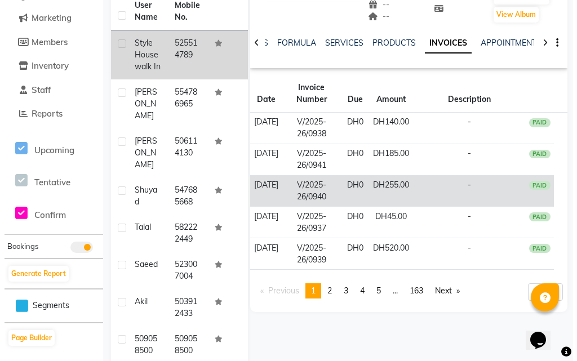
scroll to position [167, 0]
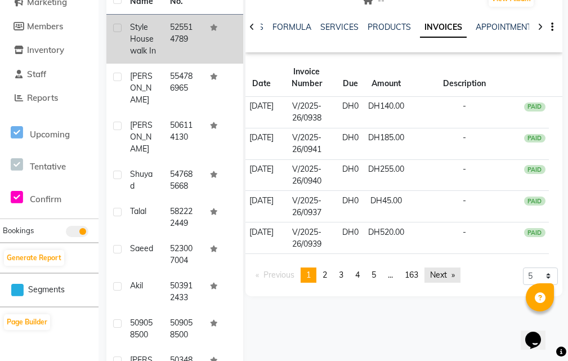
click at [454, 275] on link "Next page" at bounding box center [443, 274] width 36 height 15
click at [313, 277] on link "page 1" at bounding box center [309, 274] width 16 height 15
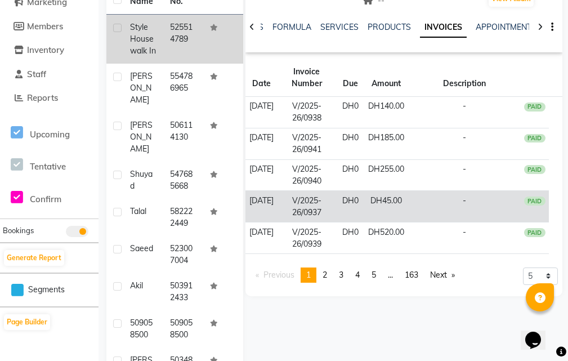
click at [521, 204] on td "PAID" at bounding box center [535, 207] width 28 height 32
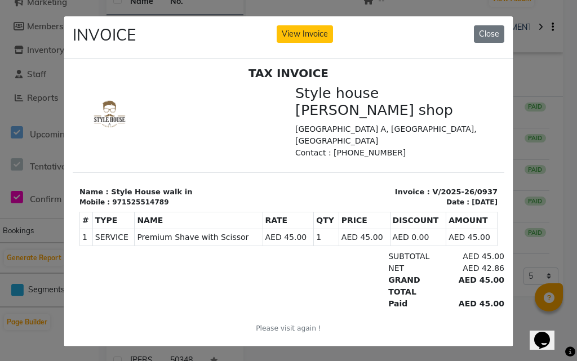
scroll to position [9, 0]
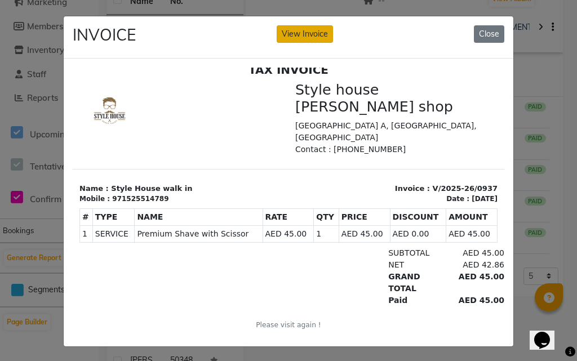
click at [301, 33] on button "View Invoice" at bounding box center [304, 33] width 56 height 17
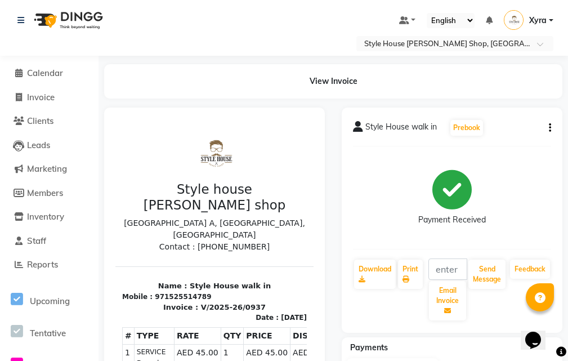
scroll to position [169, 0]
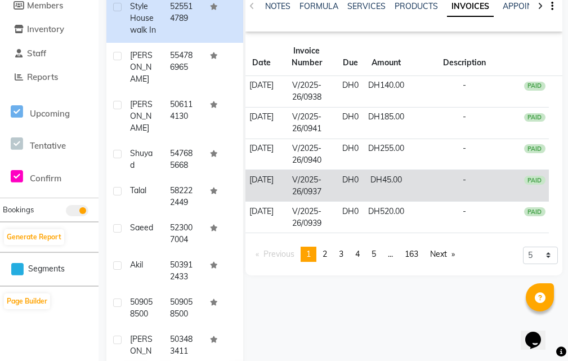
scroll to position [230, 0]
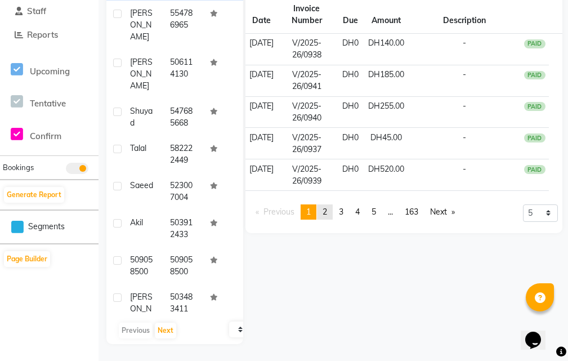
click at [322, 212] on link "page 2" at bounding box center [325, 211] width 16 height 15
click at [421, 211] on link "page 163" at bounding box center [411, 211] width 25 height 15
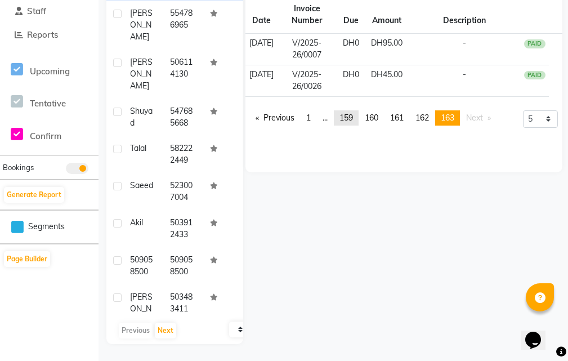
click at [348, 114] on span "159" at bounding box center [347, 118] width 14 height 10
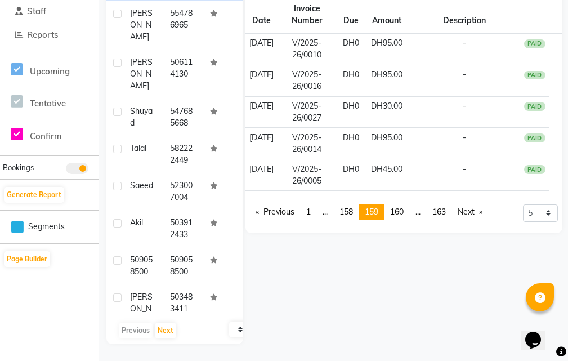
scroll to position [5, 0]
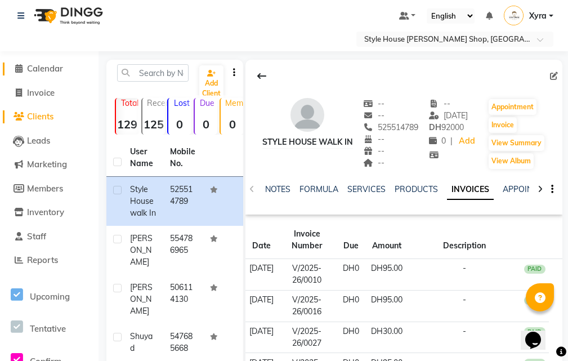
click at [28, 70] on span "Calendar" at bounding box center [45, 68] width 36 height 11
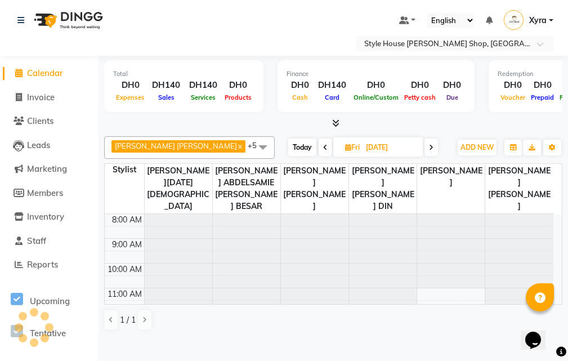
scroll to position [1, 0]
click at [434, 145] on icon at bounding box center [431, 147] width 5 height 7
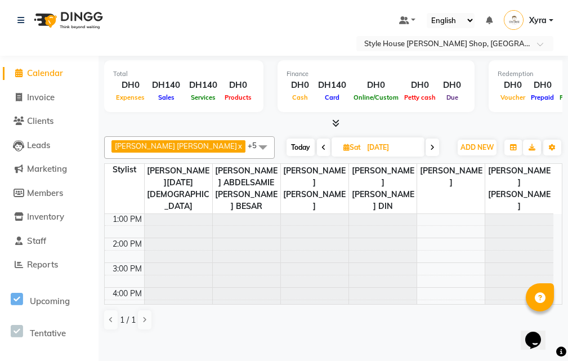
click at [435, 146] on icon at bounding box center [432, 147] width 5 height 7
click at [435, 148] on icon at bounding box center [433, 147] width 5 height 7
click at [436, 149] on icon at bounding box center [433, 147] width 5 height 7
click at [435, 149] on icon at bounding box center [432, 147] width 5 height 7
click at [441, 141] on span at bounding box center [434, 147] width 14 height 17
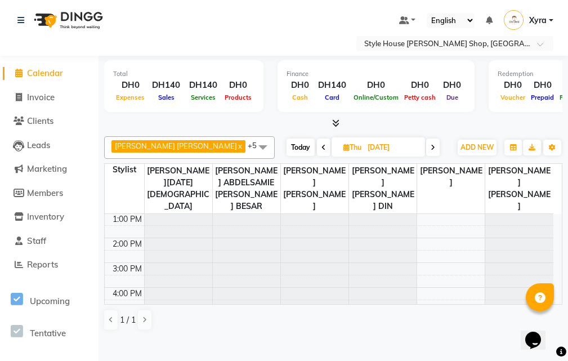
click at [435, 144] on icon at bounding box center [433, 147] width 5 height 7
click at [434, 144] on icon at bounding box center [431, 147] width 5 height 7
click at [435, 144] on icon at bounding box center [432, 147] width 5 height 7
click at [435, 144] on icon at bounding box center [433, 147] width 5 height 7
click at [436, 144] on icon at bounding box center [433, 147] width 5 height 7
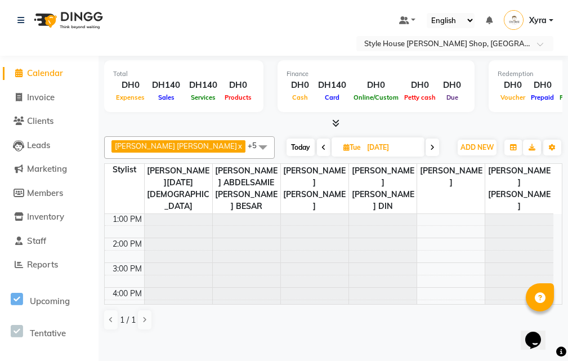
click at [435, 144] on icon at bounding box center [432, 147] width 5 height 7
click at [436, 144] on icon at bounding box center [434, 147] width 5 height 7
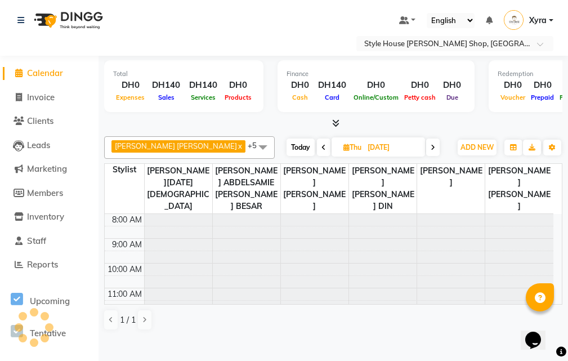
scroll to position [0, 0]
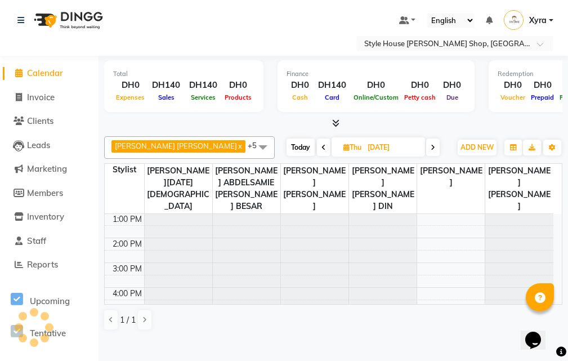
click at [435, 144] on icon at bounding box center [433, 147] width 5 height 7
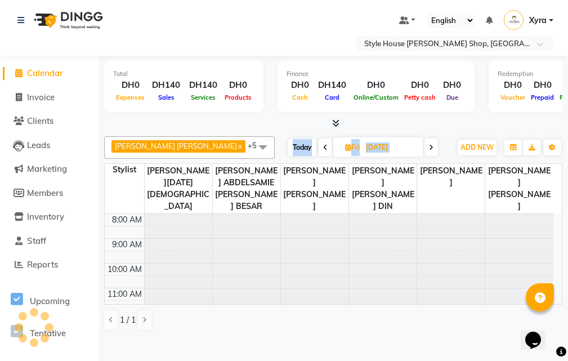
click at [434, 144] on icon at bounding box center [431, 147] width 5 height 7
click at [435, 144] on icon at bounding box center [432, 147] width 5 height 7
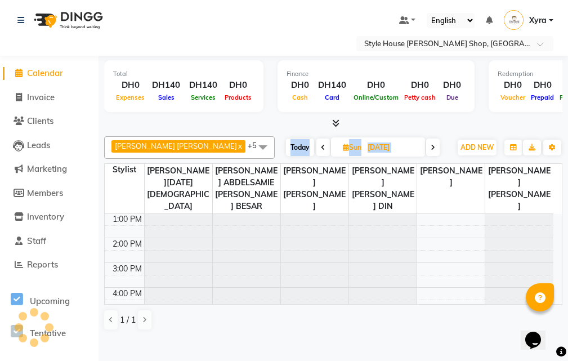
click at [435, 144] on icon at bounding box center [433, 147] width 5 height 7
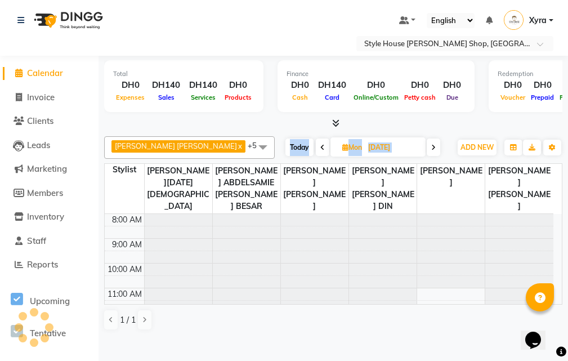
click at [436, 144] on icon at bounding box center [433, 147] width 5 height 7
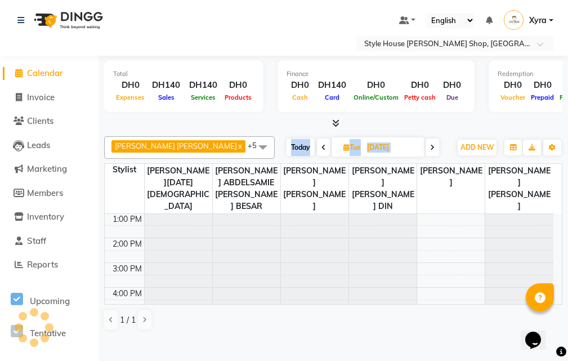
click at [435, 144] on icon at bounding box center [432, 147] width 5 height 7
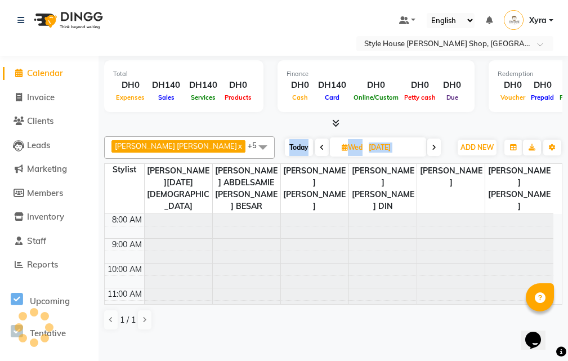
click at [436, 144] on icon at bounding box center [434, 147] width 5 height 7
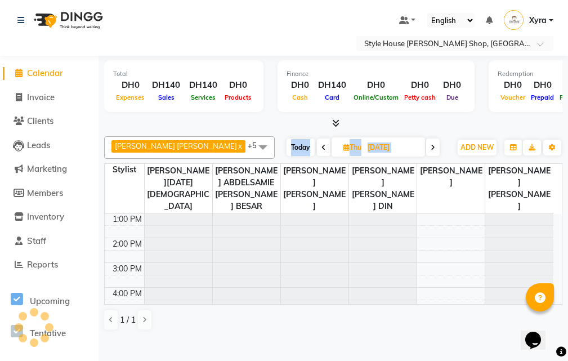
click at [435, 144] on icon at bounding box center [433, 147] width 5 height 7
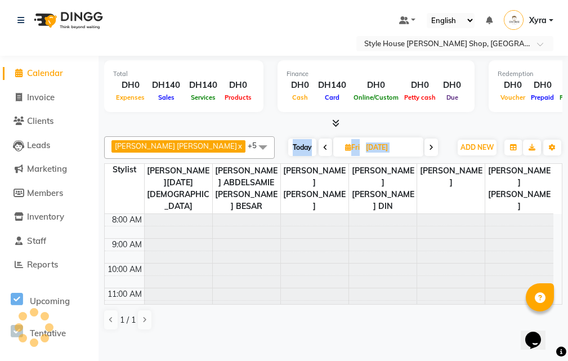
click at [434, 144] on icon at bounding box center [431, 147] width 5 height 7
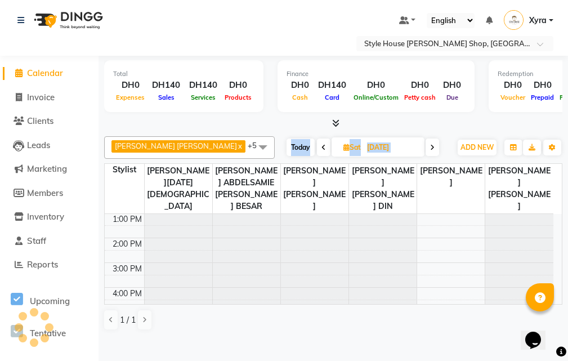
click at [435, 144] on icon at bounding box center [432, 147] width 5 height 7
click at [435, 144] on icon at bounding box center [433, 147] width 5 height 7
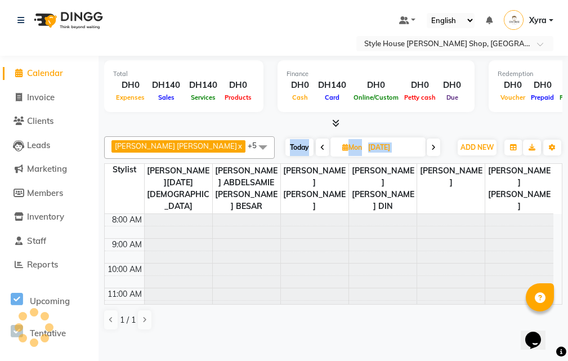
click at [436, 144] on icon at bounding box center [433, 147] width 5 height 7
click at [435, 144] on icon at bounding box center [432, 147] width 5 height 7
click at [436, 144] on icon at bounding box center [434, 147] width 5 height 7
click at [435, 144] on icon at bounding box center [433, 147] width 5 height 7
click at [434, 144] on icon at bounding box center [431, 147] width 5 height 7
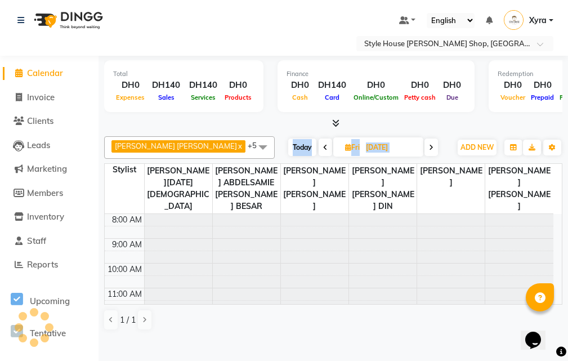
click at [434, 144] on icon at bounding box center [431, 147] width 5 height 7
click at [435, 144] on icon at bounding box center [433, 147] width 5 height 7
click at [436, 144] on icon at bounding box center [433, 147] width 5 height 7
click at [436, 144] on icon at bounding box center [434, 147] width 5 height 7
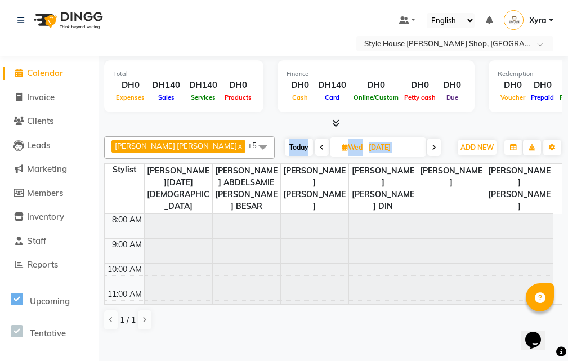
click at [436, 144] on icon at bounding box center [434, 147] width 5 height 7
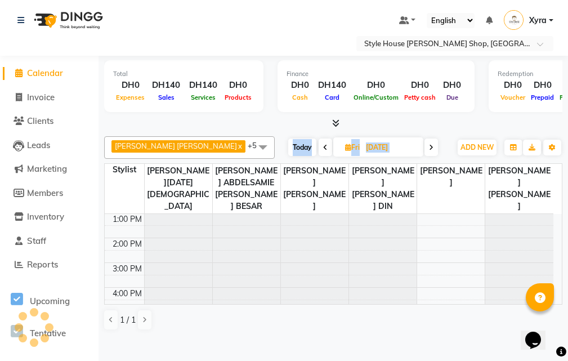
click at [434, 144] on icon at bounding box center [431, 147] width 5 height 7
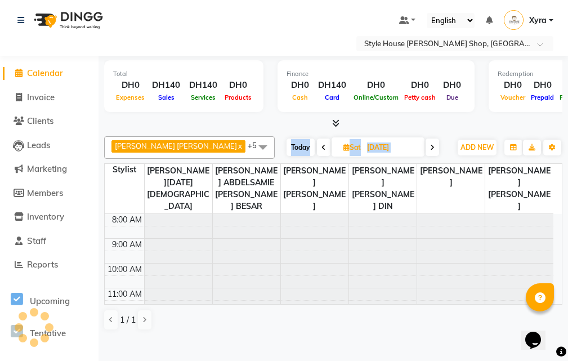
click at [435, 144] on icon at bounding box center [432, 147] width 5 height 7
click at [435, 144] on icon at bounding box center [433, 147] width 5 height 7
click at [435, 144] on icon at bounding box center [432, 147] width 5 height 7
click at [436, 144] on icon at bounding box center [434, 147] width 5 height 7
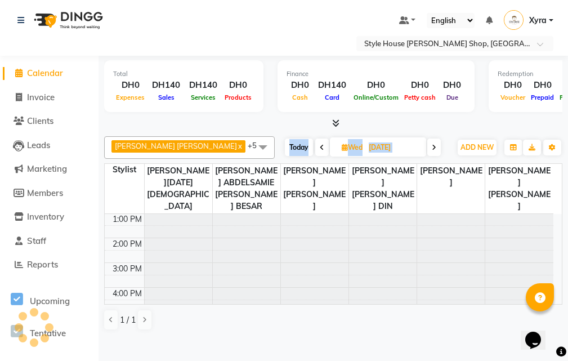
type input "[DATE]"
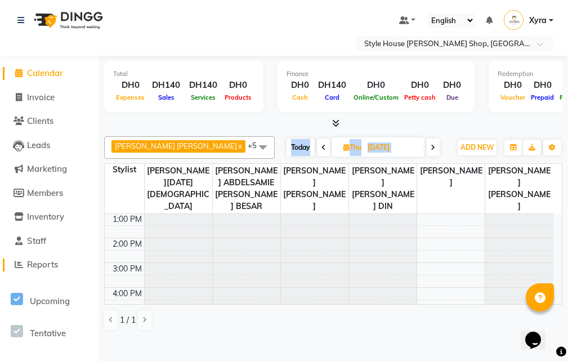
click at [63, 263] on link "Reports" at bounding box center [49, 264] width 93 height 13
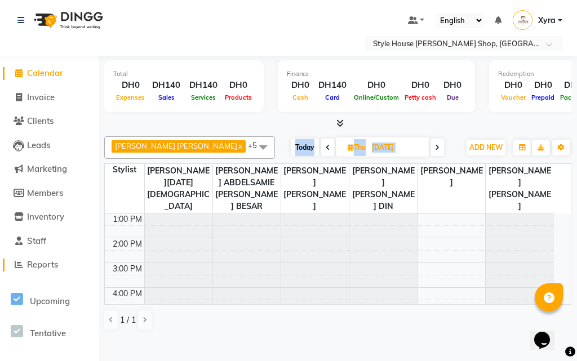
click at [63, 263] on link "Reports" at bounding box center [49, 264] width 93 height 13
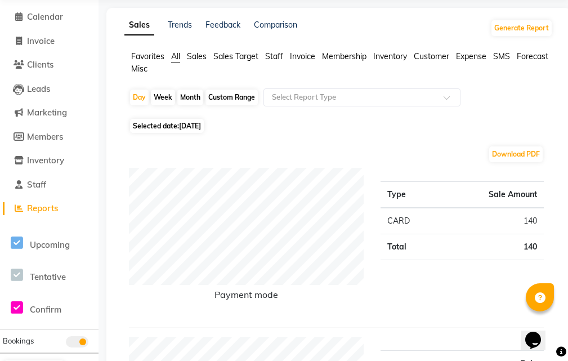
click at [199, 121] on span "Selected date: [DATE]" at bounding box center [167, 126] width 74 height 14
select select "9"
select select "2025"
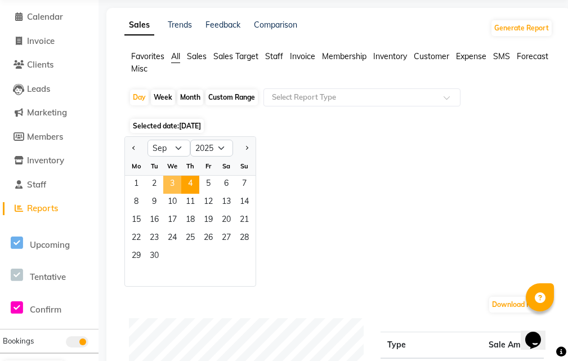
click at [174, 181] on span "3" at bounding box center [172, 185] width 18 height 18
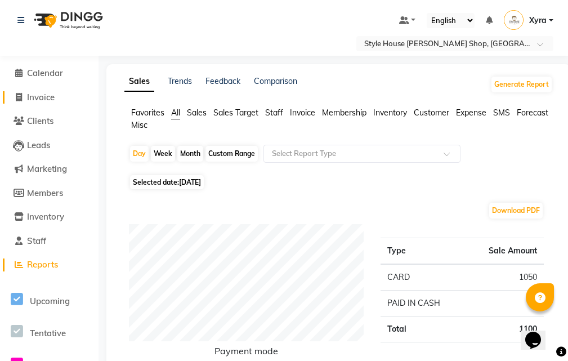
click at [46, 93] on span "Invoice" at bounding box center [41, 97] width 28 height 11
select select "service"
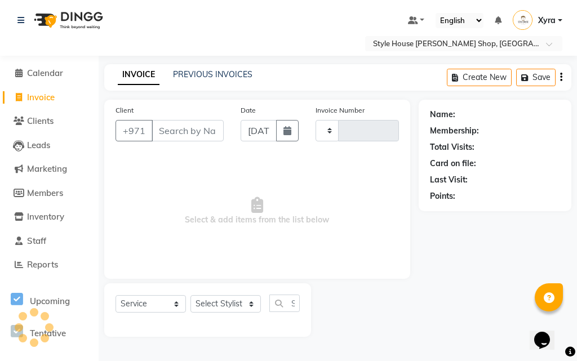
type input "0942"
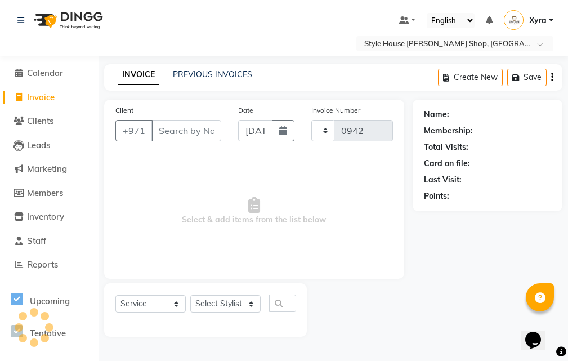
select select "8421"
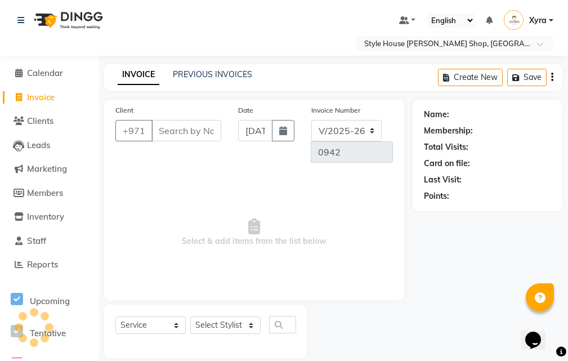
scroll to position [14, 0]
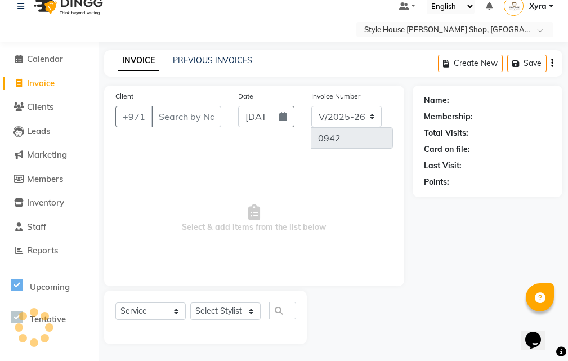
click at [202, 115] on input "Client" at bounding box center [186, 116] width 70 height 21
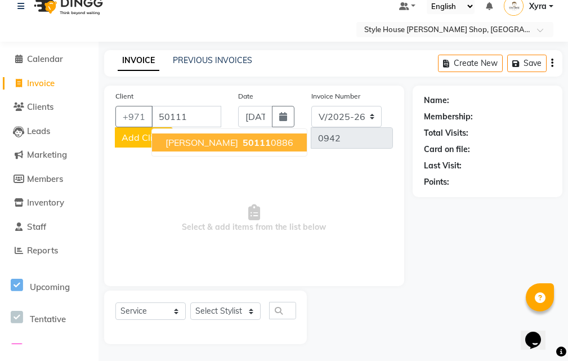
click at [231, 137] on button "Ahmad 50111 0886" at bounding box center [229, 142] width 155 height 18
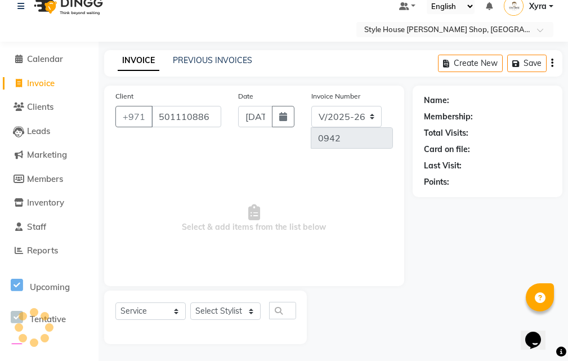
type input "501110886"
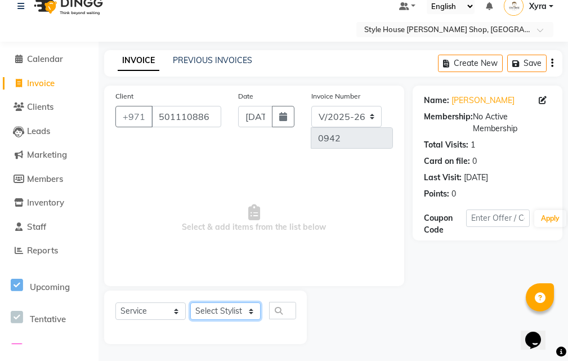
click at [232, 310] on select "Select Stylist [PERSON_NAME] ABDELHANIN [PERSON_NAME] [PERSON_NAME] [PERSON_NAM…" at bounding box center [225, 310] width 70 height 17
select select "83271"
click at [190, 302] on select "Select Stylist [PERSON_NAME] ABDELHANIN [PERSON_NAME] [PERSON_NAME] [PERSON_NAM…" at bounding box center [225, 310] width 70 height 17
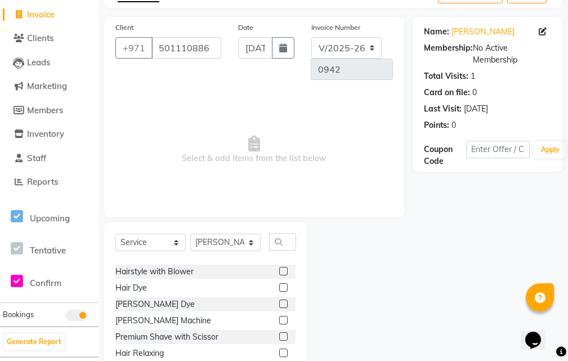
scroll to position [67, 0]
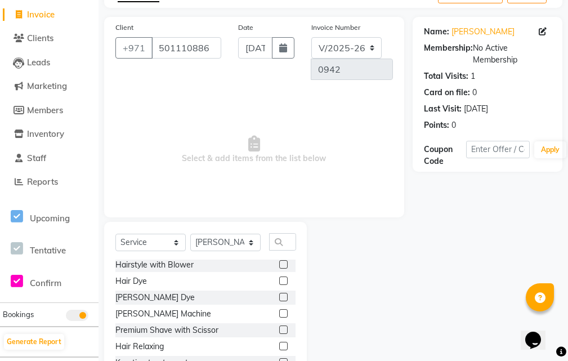
click at [279, 331] on label at bounding box center [283, 329] width 8 height 8
click at [279, 331] on input "checkbox" at bounding box center [282, 330] width 7 height 7
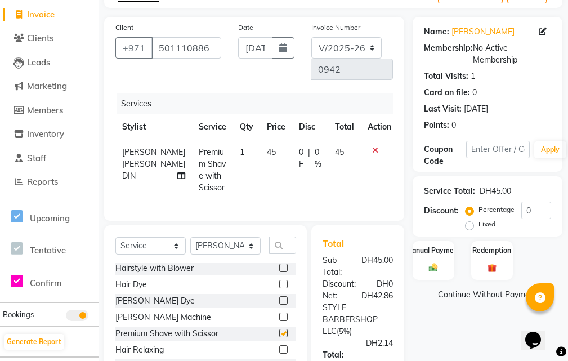
checkbox input "false"
click at [439, 267] on img at bounding box center [433, 267] width 15 height 11
click at [441, 311] on span "CARD" at bounding box center [441, 310] width 24 height 13
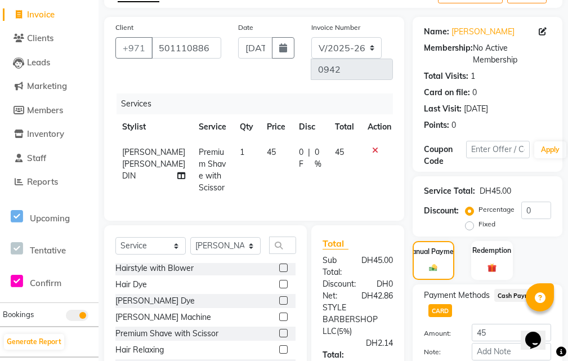
scroll to position [211, 0]
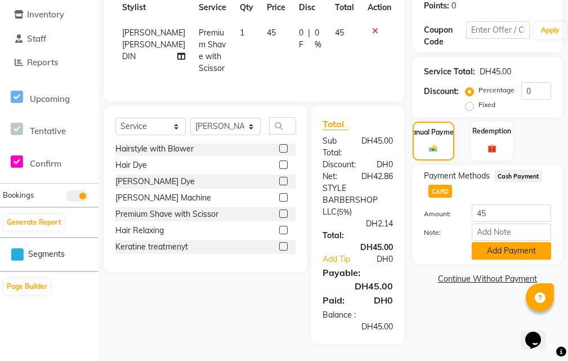
click at [538, 242] on button "Add Payment" at bounding box center [511, 250] width 79 height 17
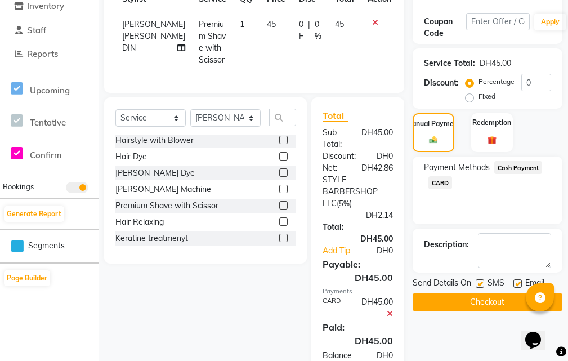
click at [468, 300] on button "Checkout" at bounding box center [488, 301] width 150 height 17
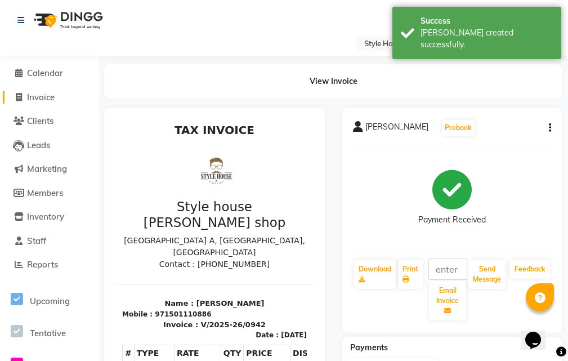
click at [50, 92] on span "Invoice" at bounding box center [41, 97] width 28 height 11
select select "service"
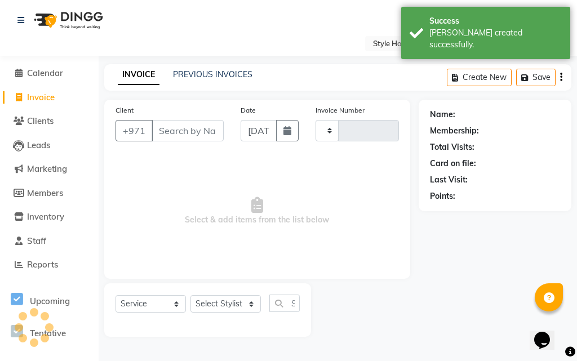
click at [50, 92] on span "Invoice" at bounding box center [41, 97] width 28 height 11
select select "service"
type input "0943"
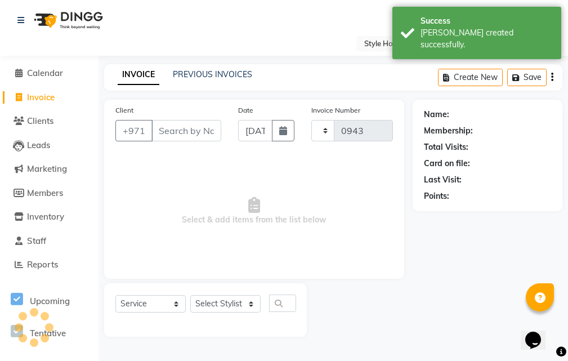
select select "8421"
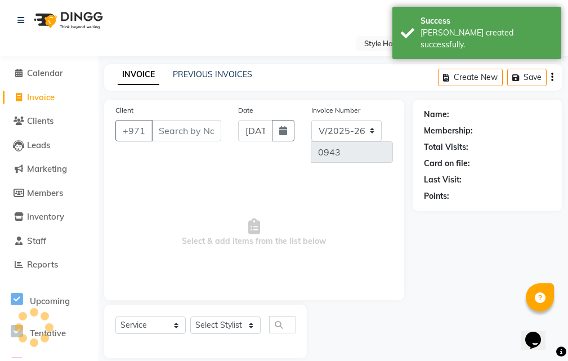
scroll to position [14, 0]
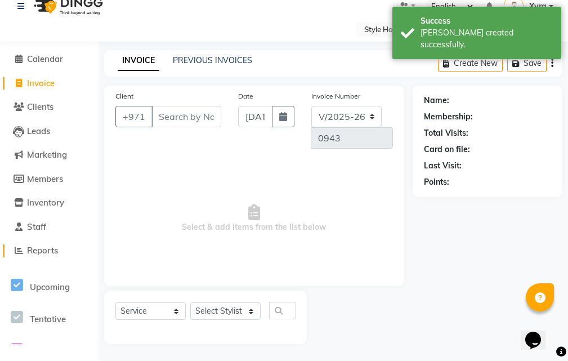
click at [66, 249] on link "Reports" at bounding box center [49, 250] width 93 height 13
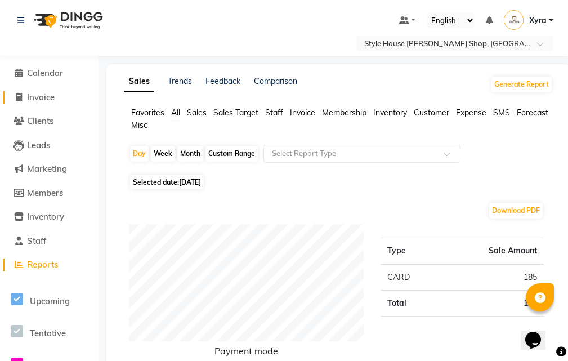
click at [70, 95] on link "Invoice" at bounding box center [49, 97] width 93 height 13
select select "service"
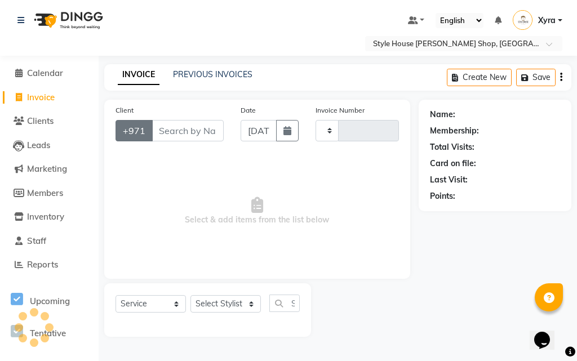
type input "0943"
select select "8421"
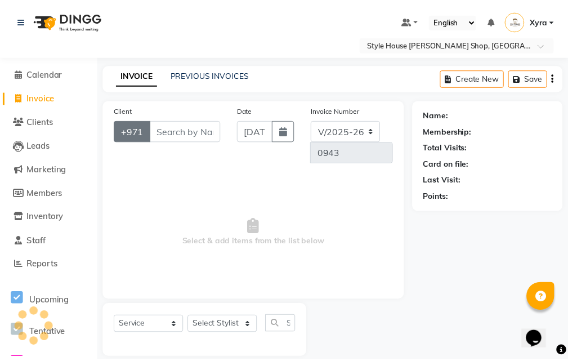
scroll to position [14, 0]
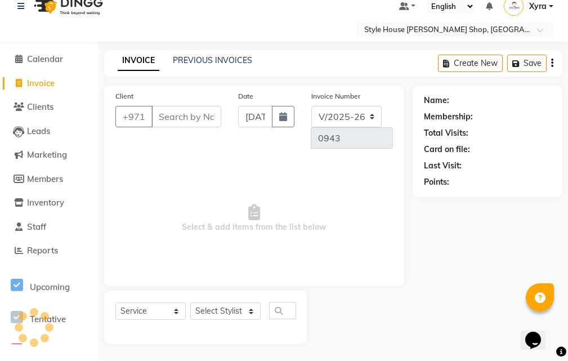
click at [174, 118] on input "Client" at bounding box center [186, 116] width 70 height 21
type input "525514789"
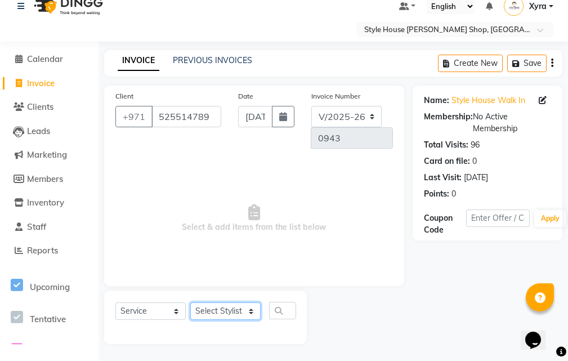
click at [248, 313] on select "Select Stylist [PERSON_NAME] ABDELHANIN [PERSON_NAME] [PERSON_NAME] [PERSON_NAM…" at bounding box center [225, 310] width 70 height 17
click at [251, 318] on select "Select Stylist [PERSON_NAME] ABDELHANIN [PERSON_NAME] [PERSON_NAME] [PERSON_NAM…" at bounding box center [225, 310] width 70 height 17
select select "86094"
click at [190, 302] on select "Select Stylist [PERSON_NAME] ABDELHANIN [PERSON_NAME] [PERSON_NAME] [PERSON_NAM…" at bounding box center [225, 310] width 70 height 17
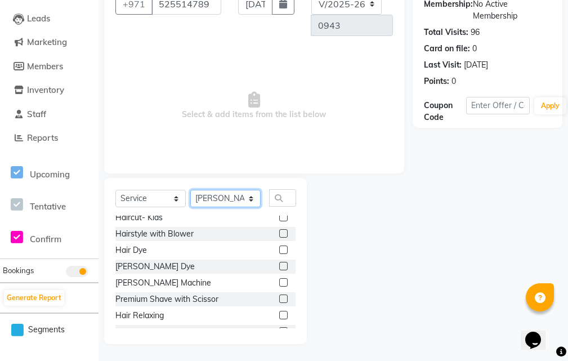
scroll to position [64, 0]
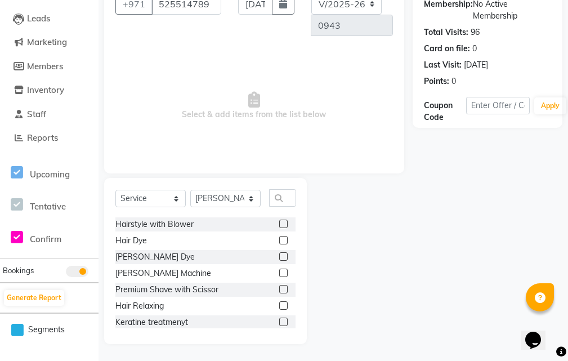
click at [279, 290] on label at bounding box center [283, 289] width 8 height 8
click at [279, 290] on input "checkbox" at bounding box center [282, 289] width 7 height 7
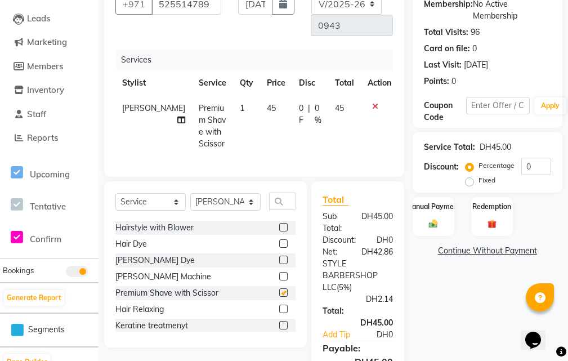
checkbox input "false"
click at [436, 216] on div "Manual Payment" at bounding box center [433, 216] width 43 height 41
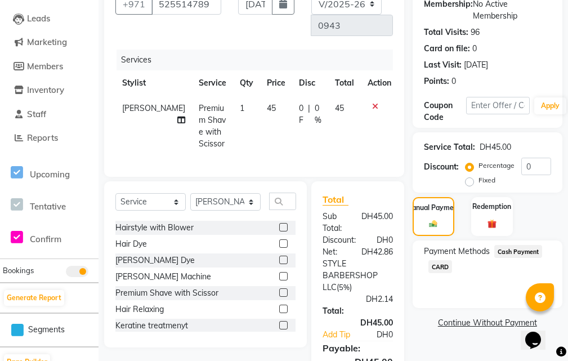
click at [441, 265] on span "CARD" at bounding box center [441, 266] width 24 height 13
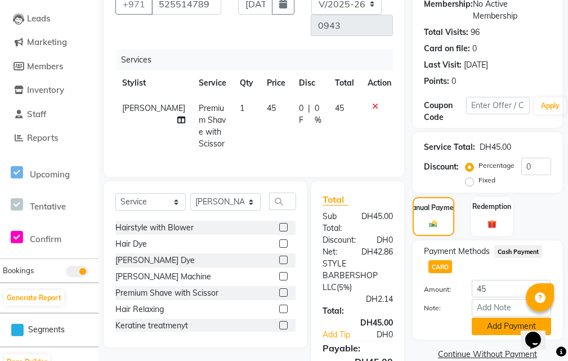
scroll to position [183, 0]
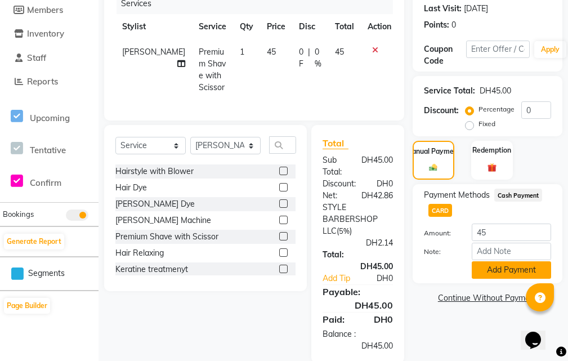
click at [503, 270] on button "Add Payment" at bounding box center [511, 269] width 79 height 17
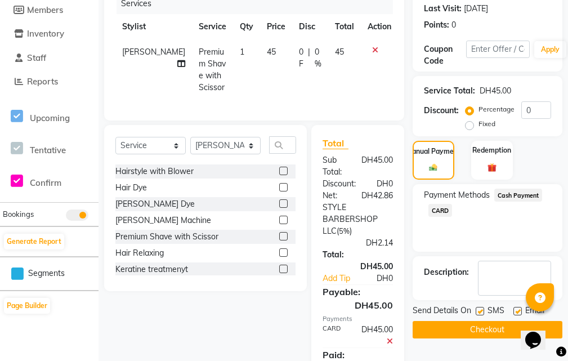
click at [503, 270] on textarea at bounding box center [514, 278] width 73 height 35
click at [474, 325] on button "Checkout" at bounding box center [488, 329] width 150 height 17
